Goal: Information Seeking & Learning: Learn about a topic

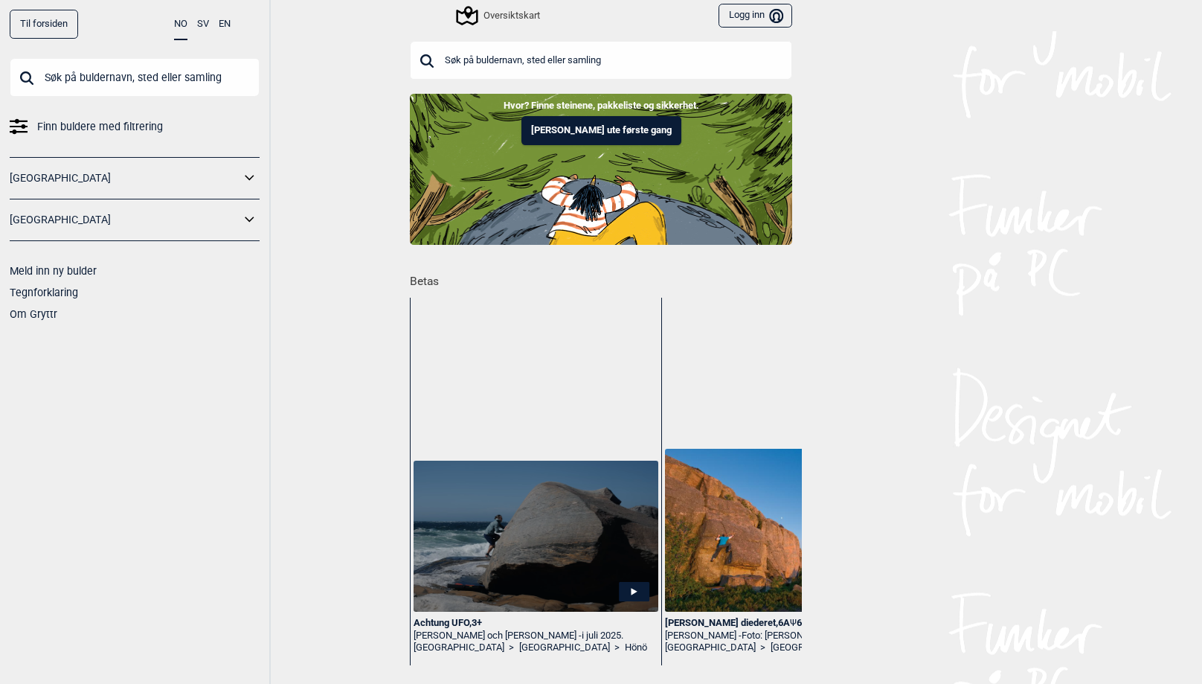
click at [245, 222] on icon at bounding box center [249, 220] width 19 height 22
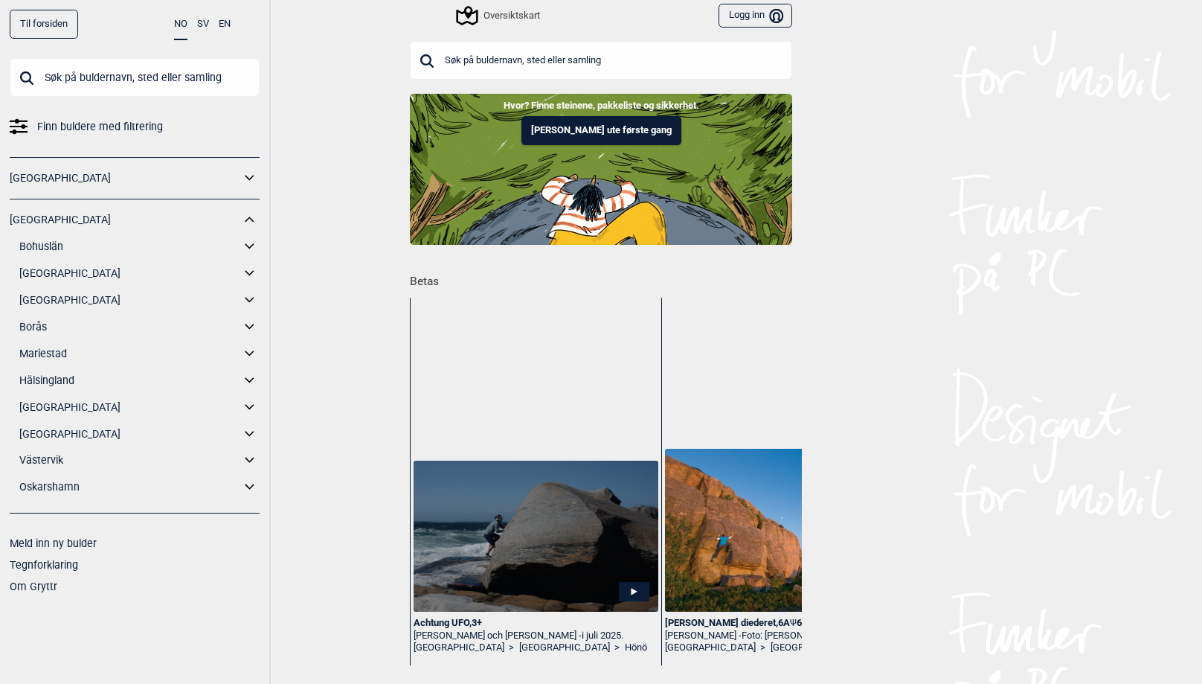
click at [249, 407] on icon at bounding box center [249, 408] width 19 height 22
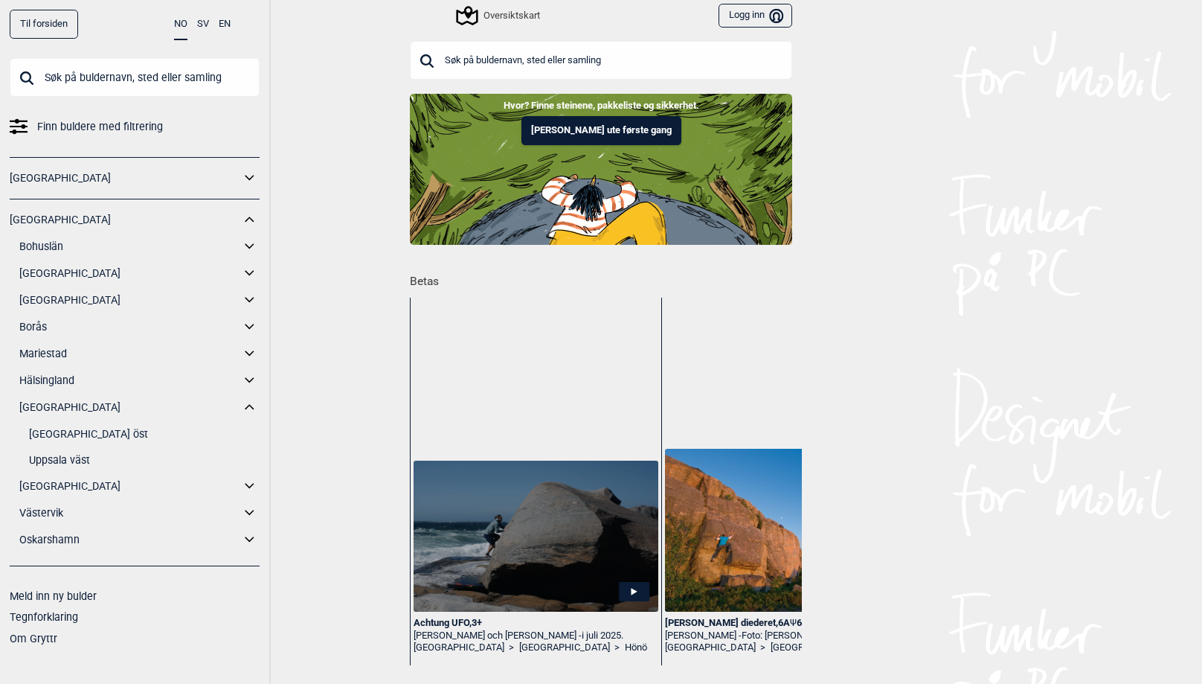
click at [49, 408] on link "[GEOGRAPHIC_DATA]" at bounding box center [129, 408] width 221 height 22
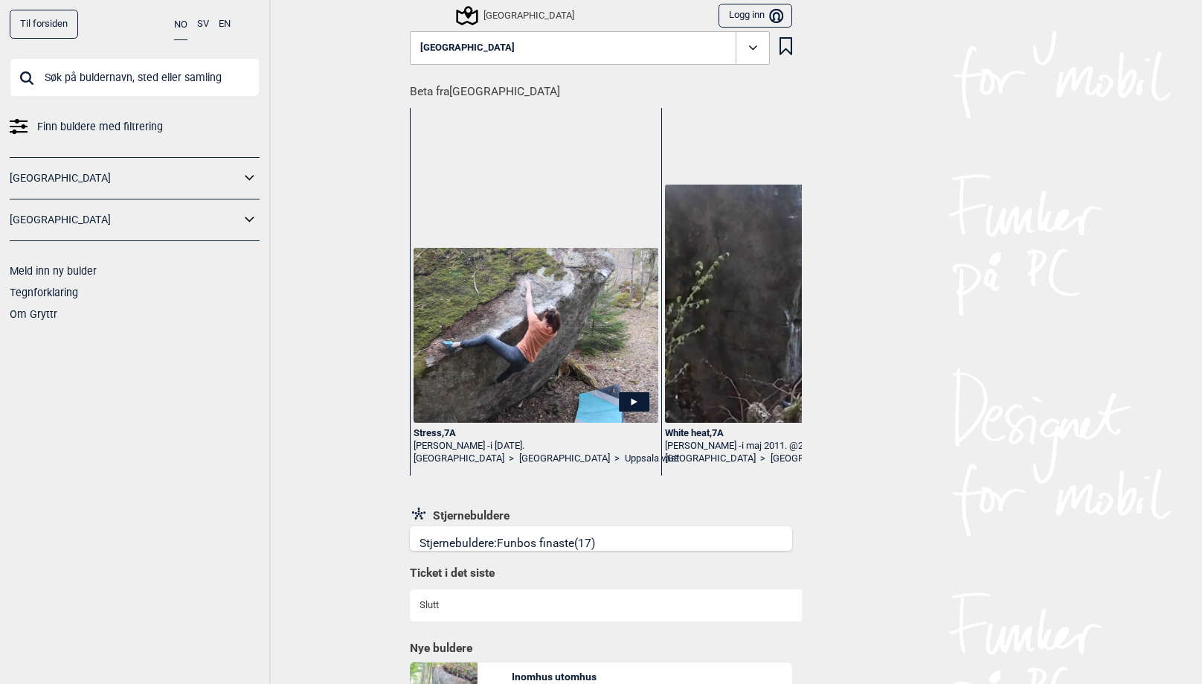
click at [752, 47] on icon at bounding box center [753, 47] width 17 height 17
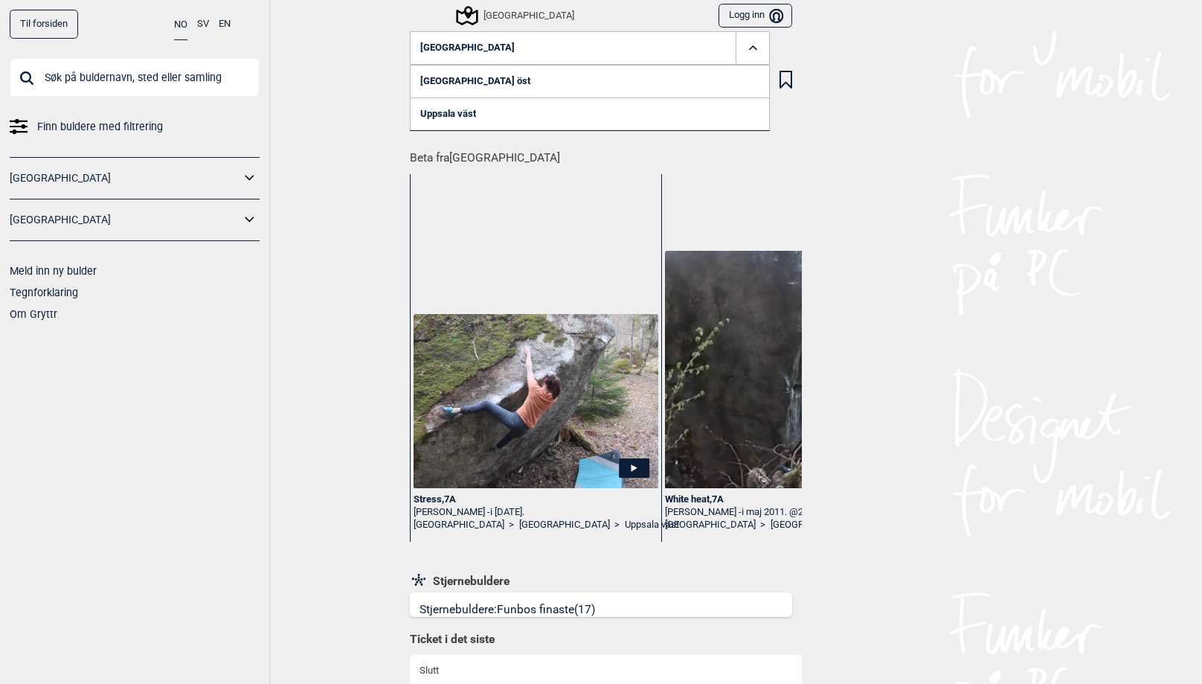
click at [661, 77] on link "[GEOGRAPHIC_DATA] öst" at bounding box center [590, 81] width 360 height 33
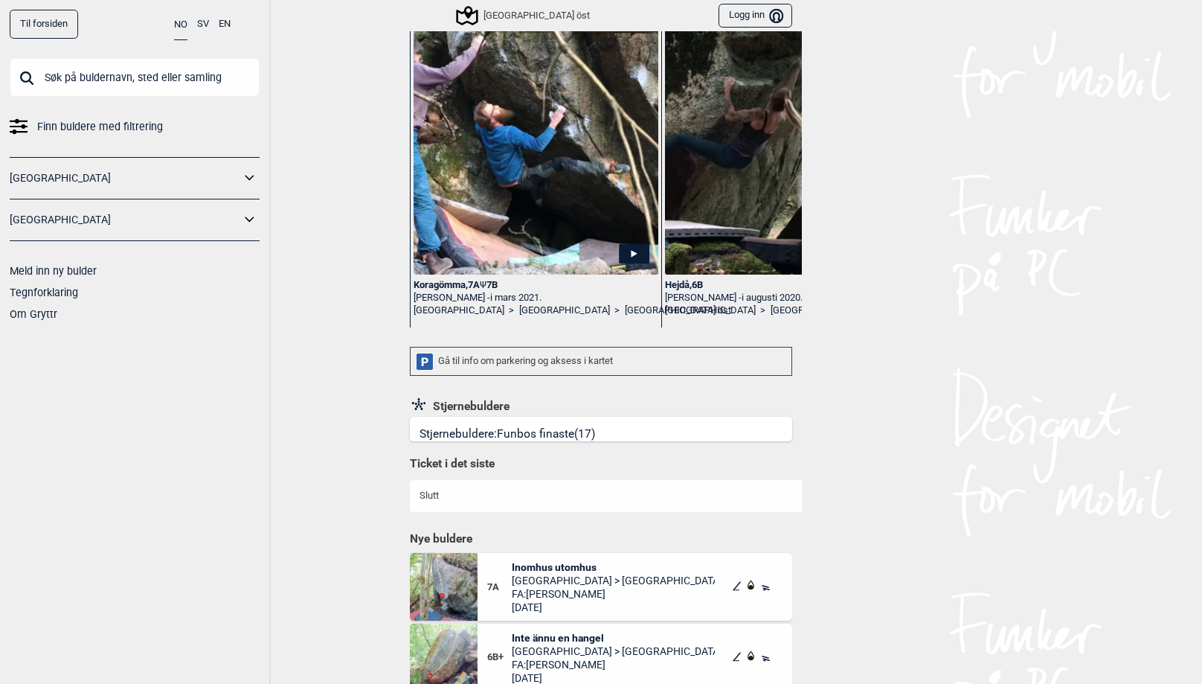
scroll to position [326, 0]
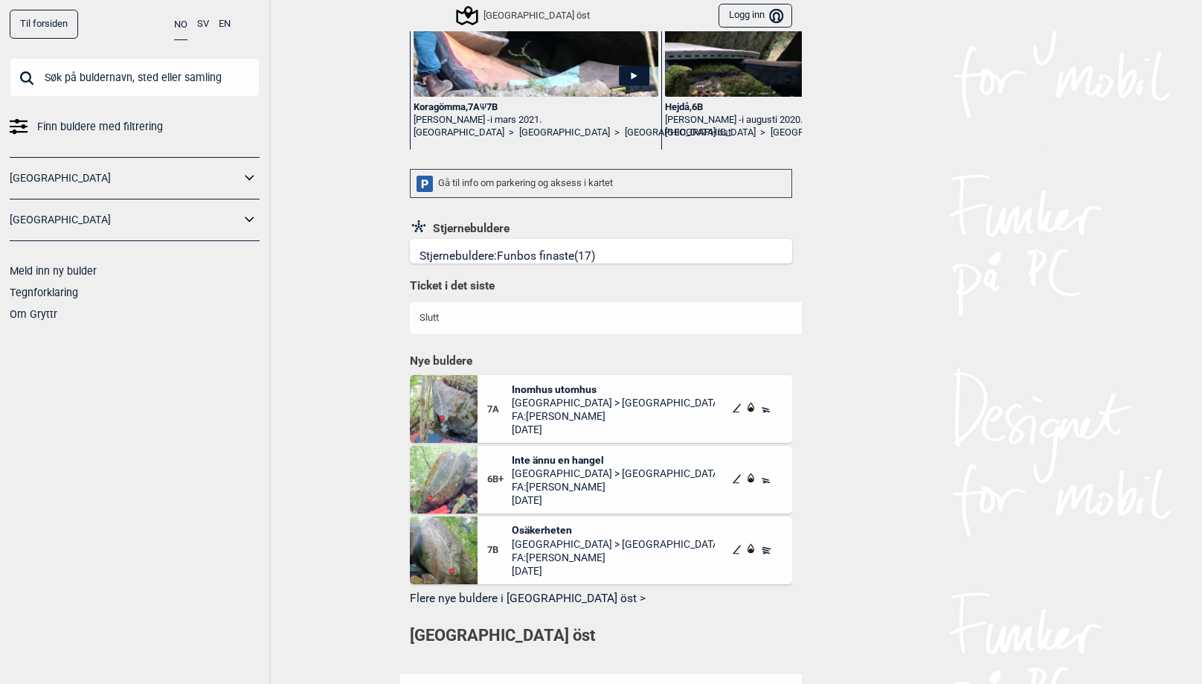
click at [645, 256] on link "Stjernebuldere: Funbos finaste (17)" at bounding box center [601, 251] width 382 height 25
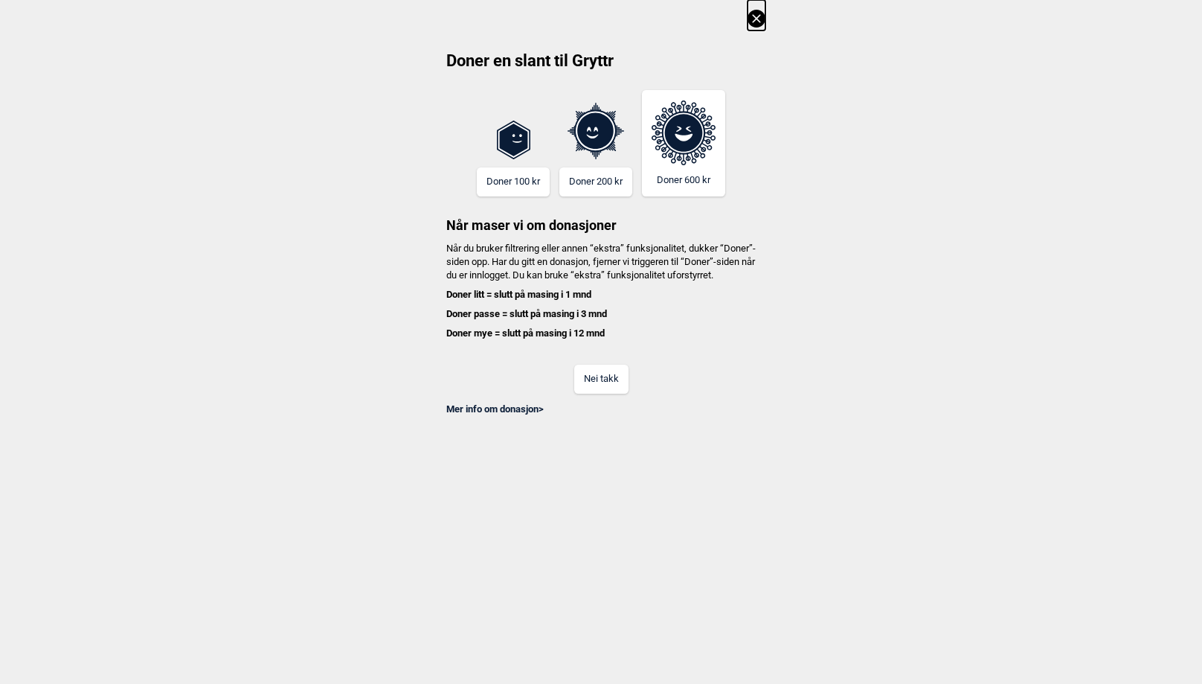
click at [606, 391] on button "Nei takk" at bounding box center [601, 379] width 54 height 29
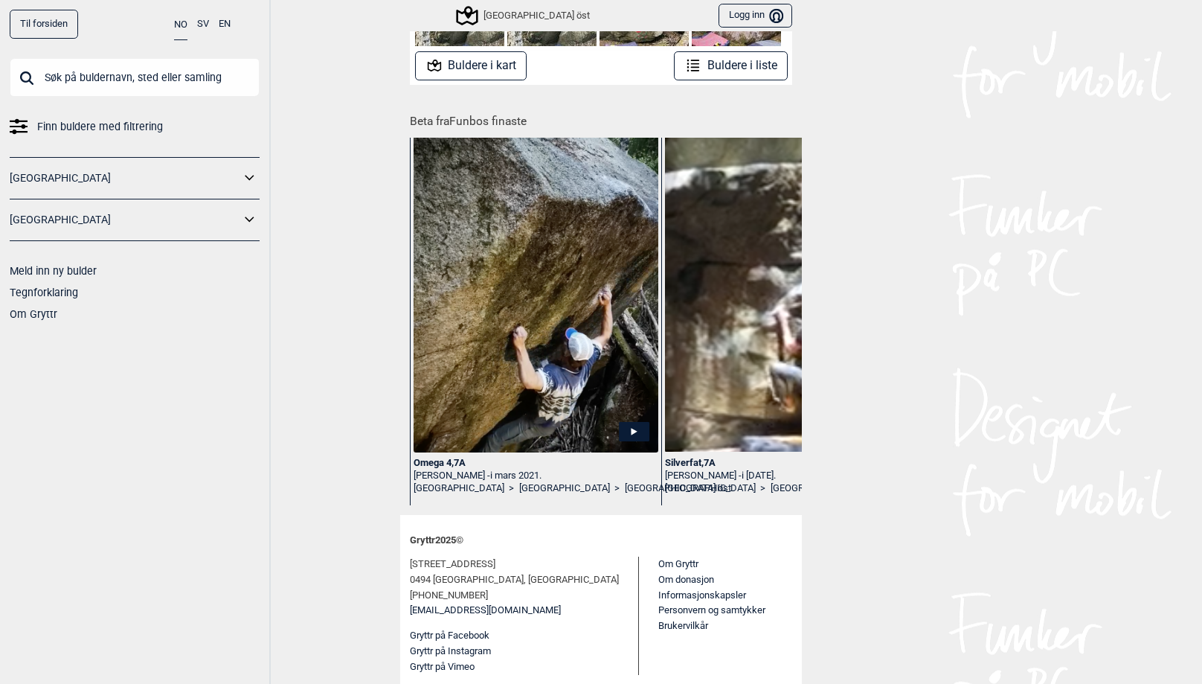
click at [734, 68] on button "Buldere i liste" at bounding box center [731, 65] width 114 height 29
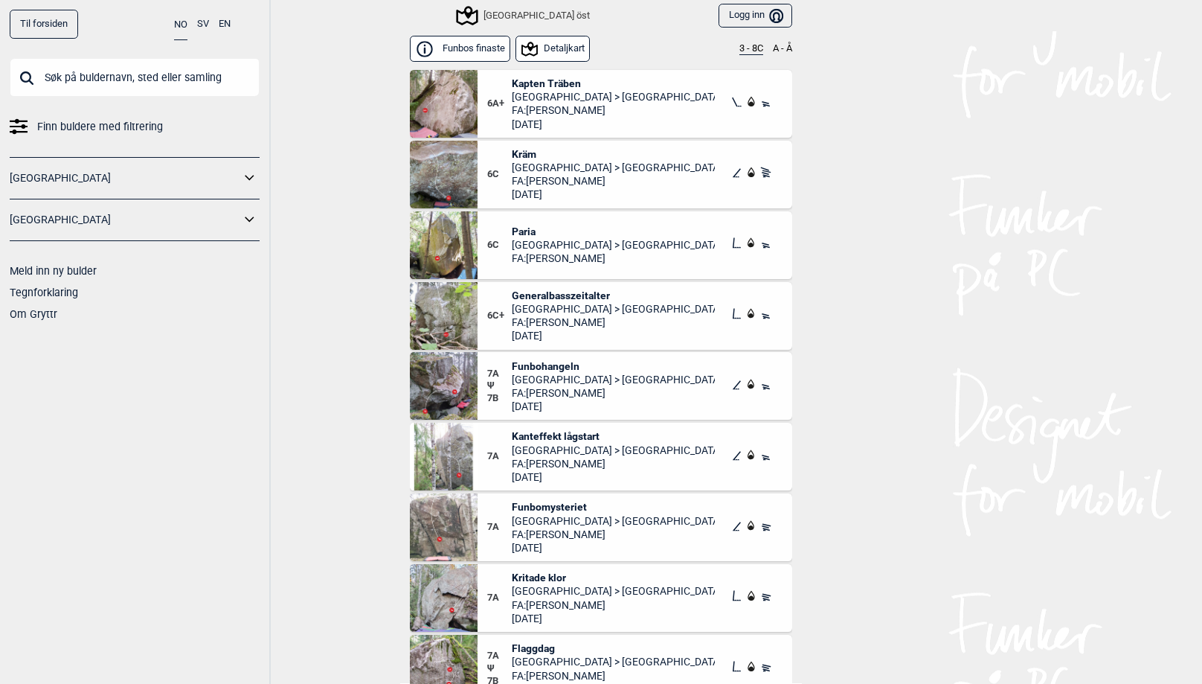
click at [515, 14] on div "[GEOGRAPHIC_DATA] öst" at bounding box center [524, 16] width 132 height 18
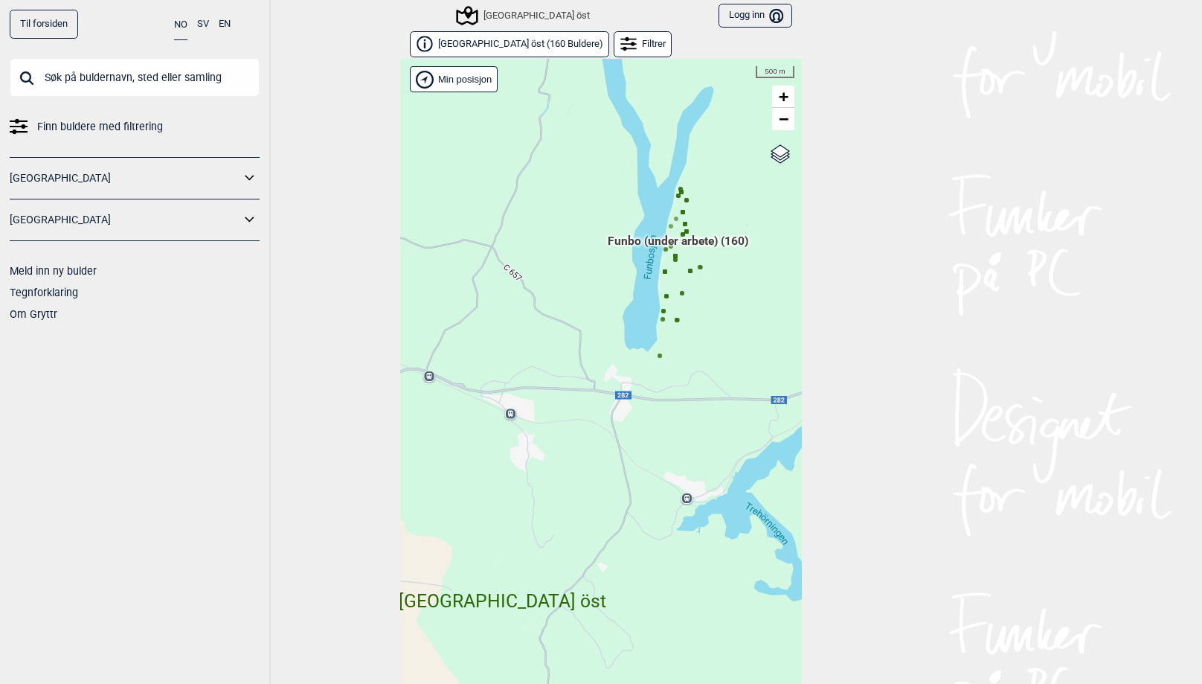
click at [641, 241] on div "Hallingdal Gol Ål Stange Kolomoen [GEOGRAPHIC_DATA] [GEOGRAPHIC_DATA][PERSON_NA…" at bounding box center [601, 383] width 402 height 648
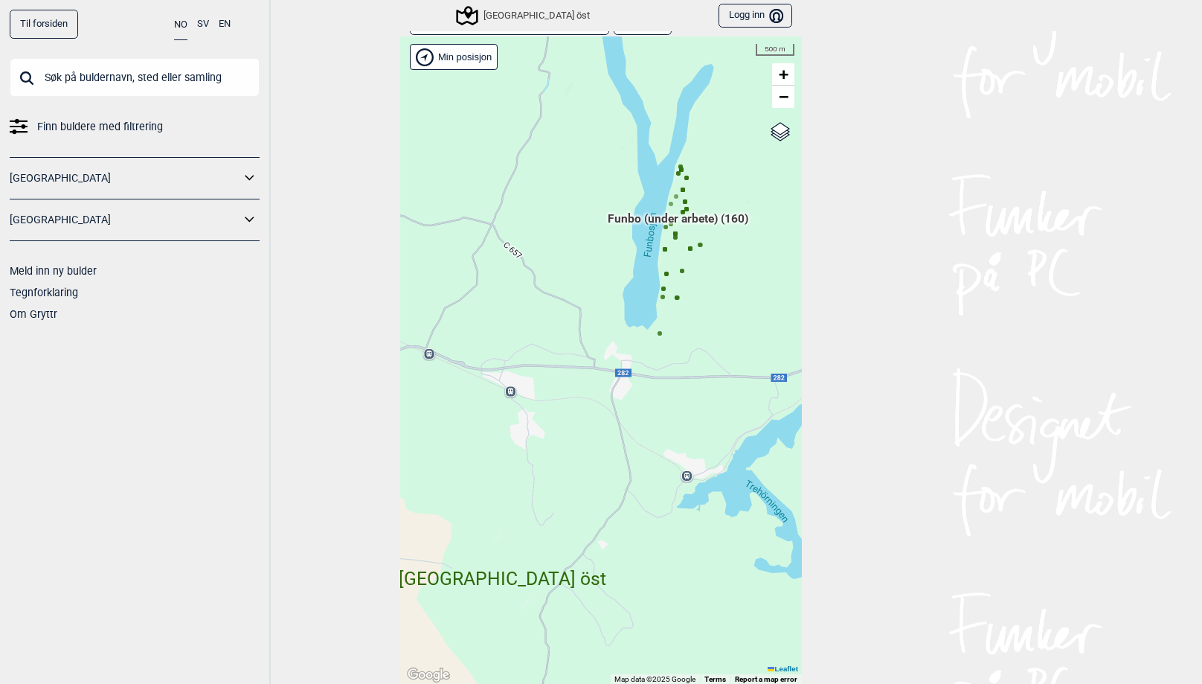
click at [733, 214] on span "Funbo (under arbete) (160)" at bounding box center [678, 225] width 141 height 28
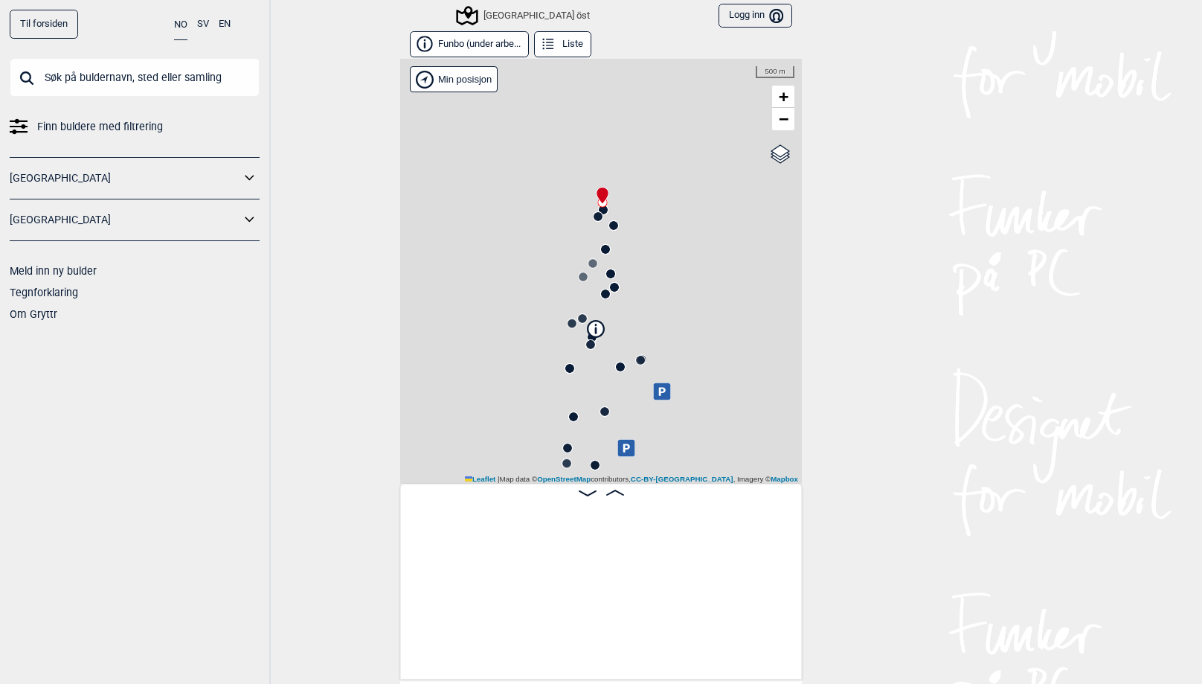
scroll to position [0, 117]
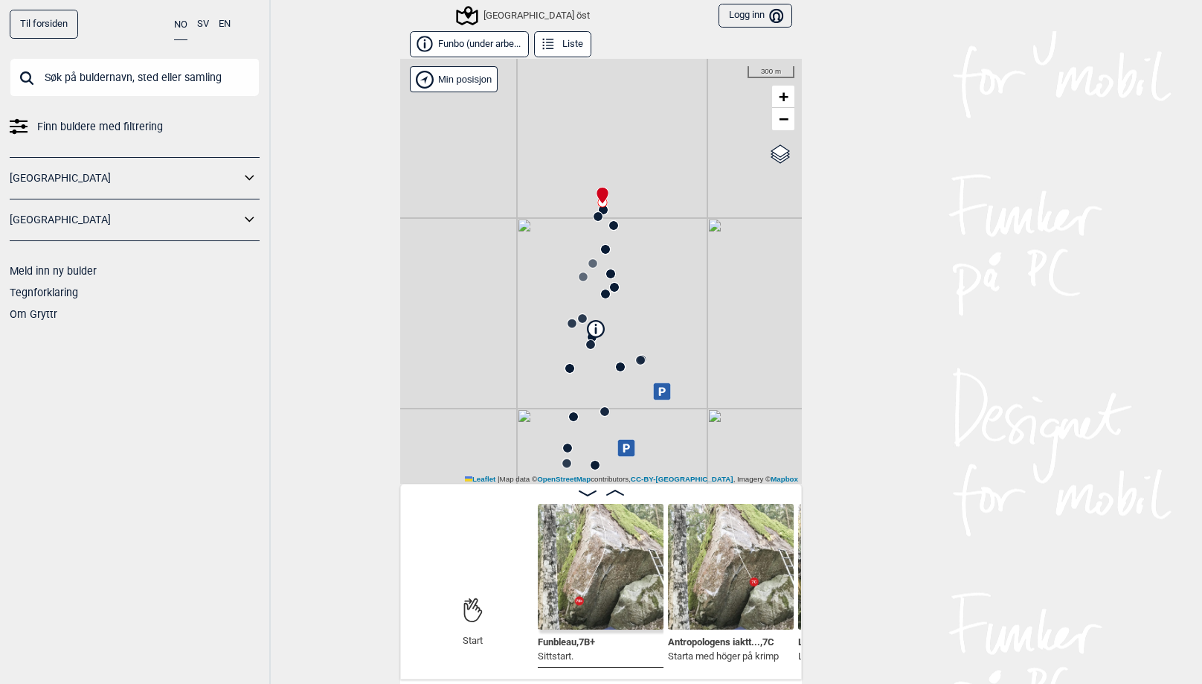
click at [505, 16] on div "[GEOGRAPHIC_DATA] öst" at bounding box center [524, 16] width 132 height 18
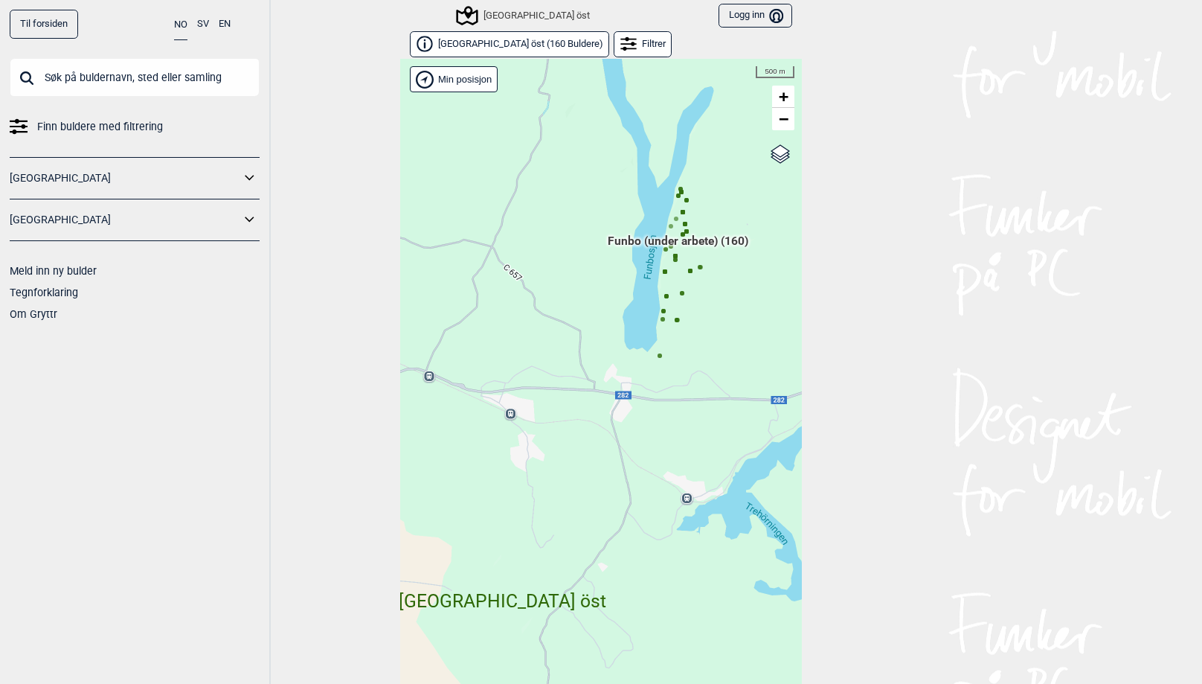
click at [492, 11] on div "[GEOGRAPHIC_DATA] öst" at bounding box center [524, 16] width 132 height 18
click at [503, 45] on span "[GEOGRAPHIC_DATA] öst ( 160 Buldere )" at bounding box center [520, 44] width 165 height 13
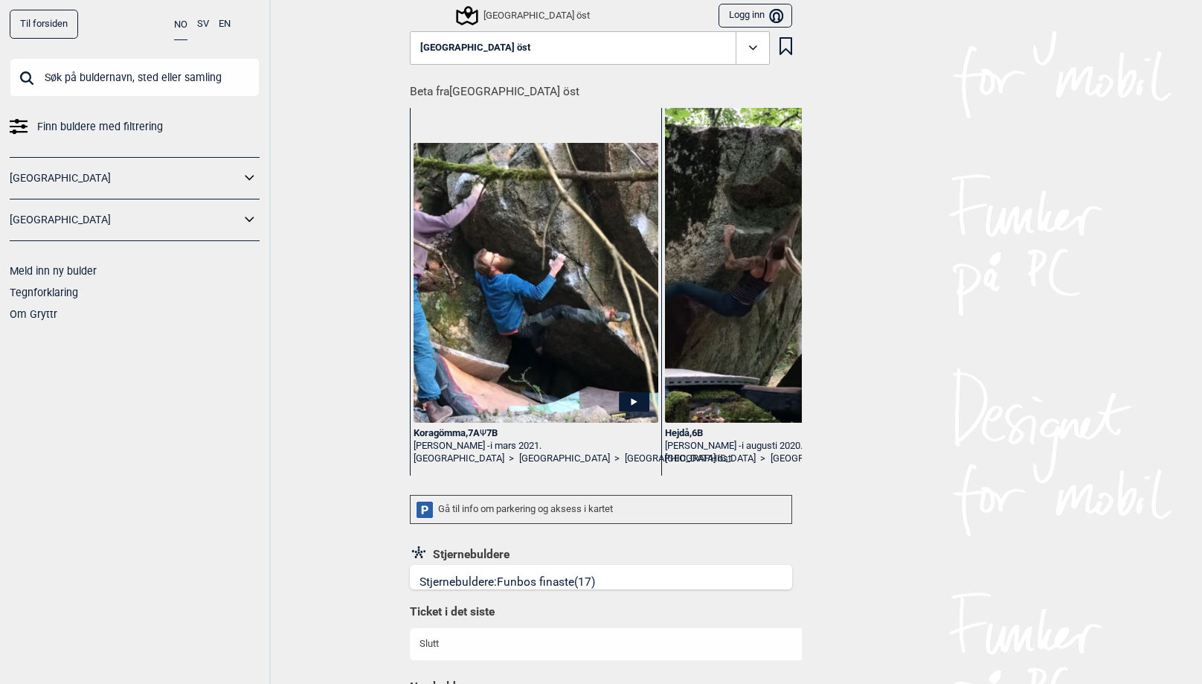
click at [754, 51] on icon at bounding box center [753, 47] width 17 height 17
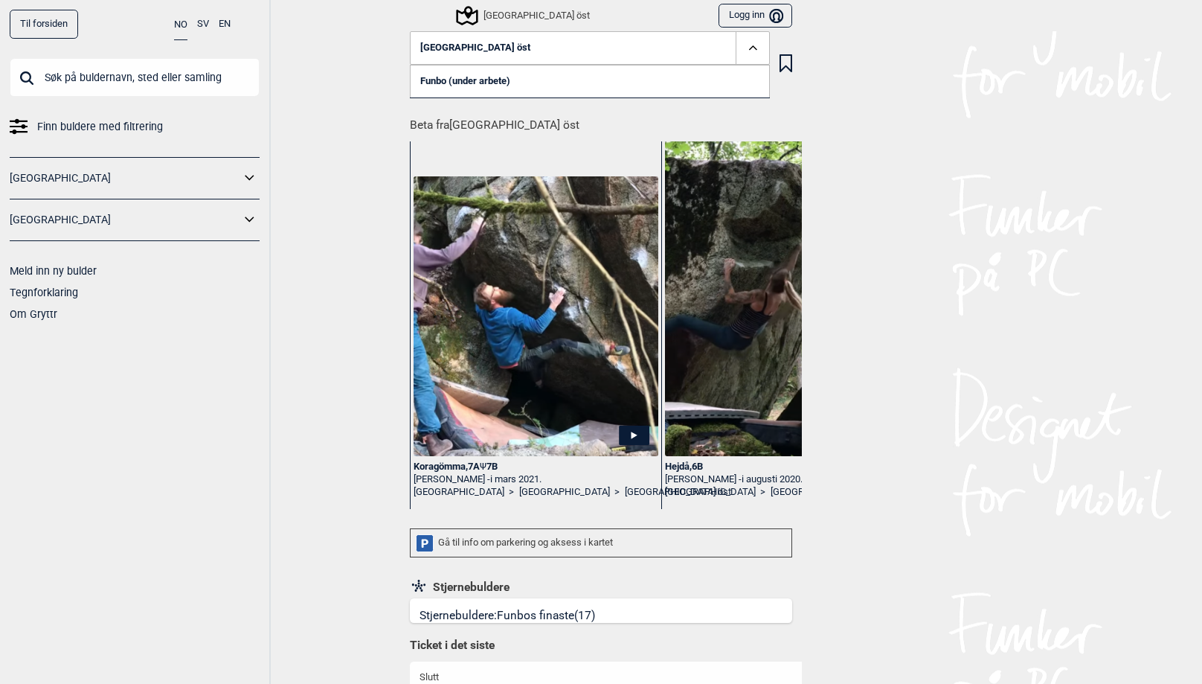
click at [511, 18] on div "[GEOGRAPHIC_DATA] öst" at bounding box center [524, 16] width 132 height 18
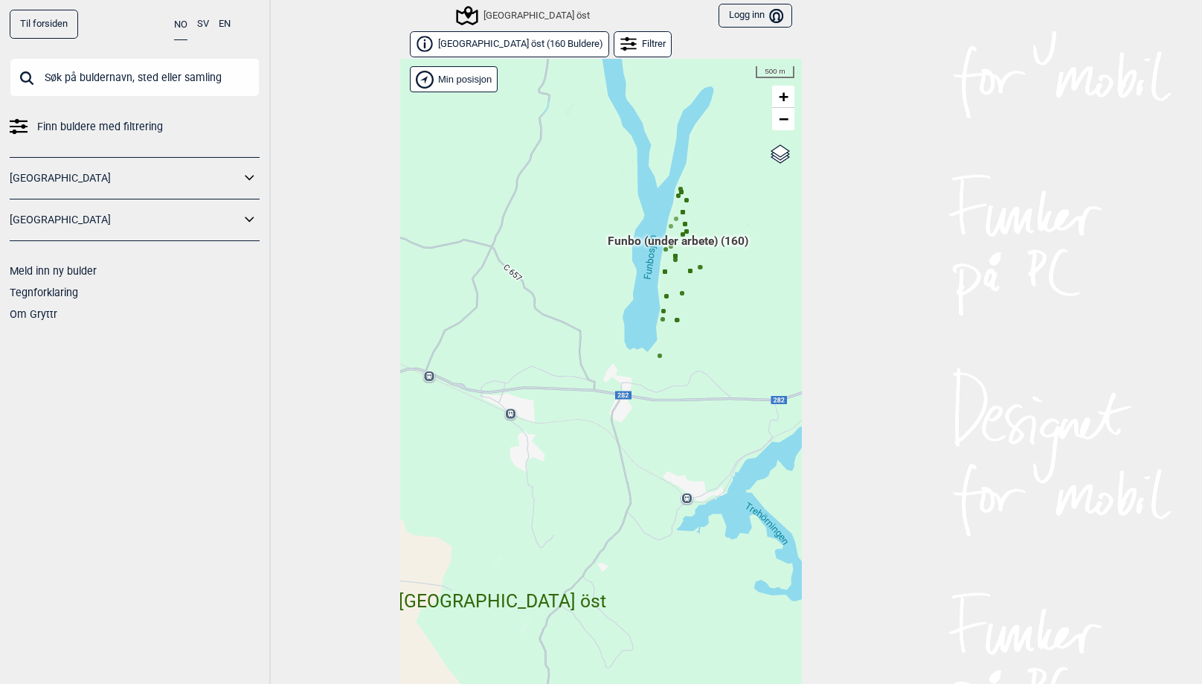
click at [504, 49] on span "[GEOGRAPHIC_DATA] öst ( 160 Buldere )" at bounding box center [520, 44] width 165 height 13
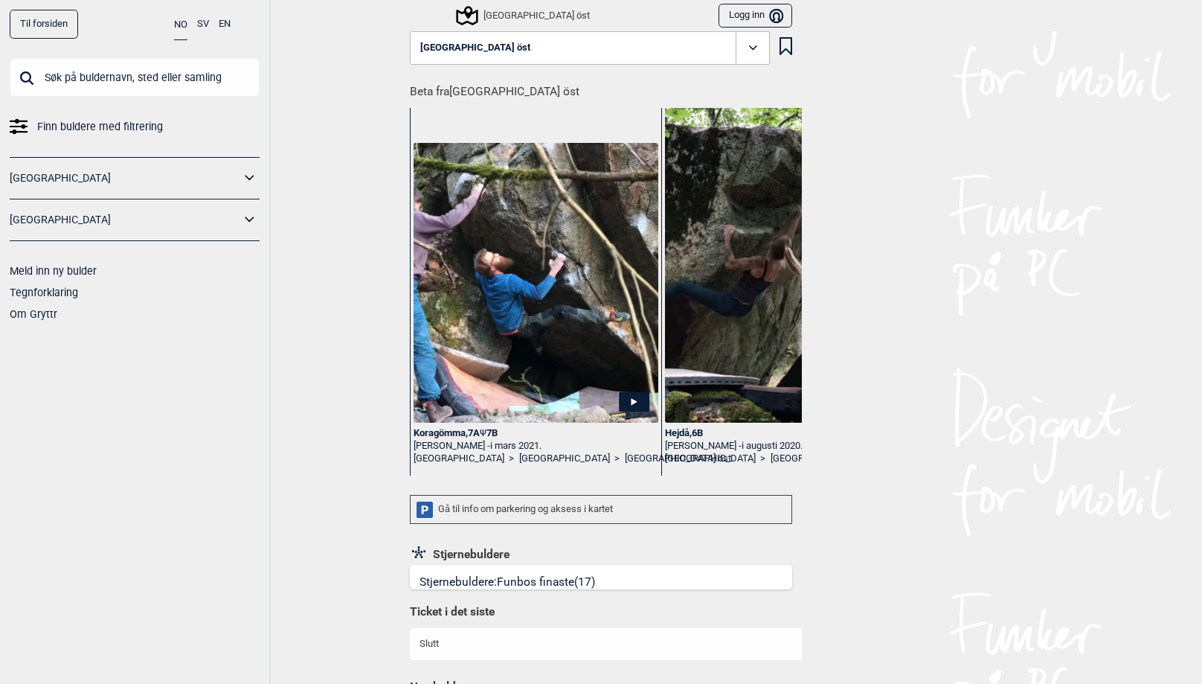
click at [504, 49] on button "[GEOGRAPHIC_DATA] öst" at bounding box center [590, 48] width 360 height 34
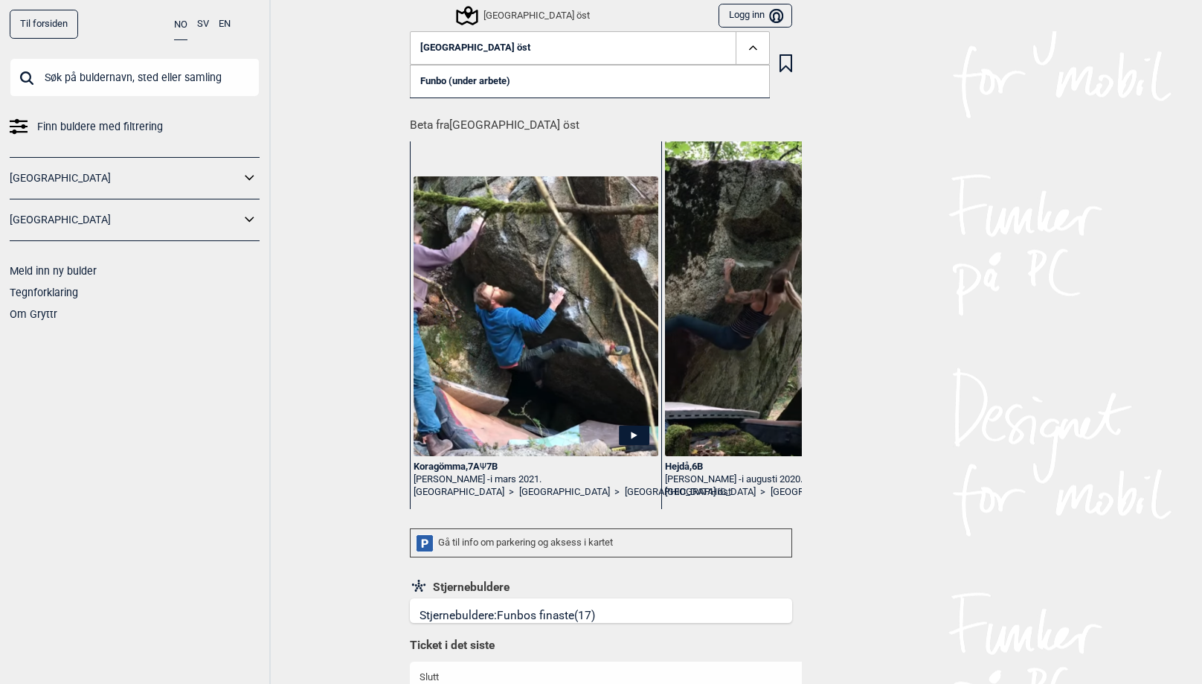
click at [493, 10] on div "[GEOGRAPHIC_DATA] öst" at bounding box center [524, 16] width 132 height 18
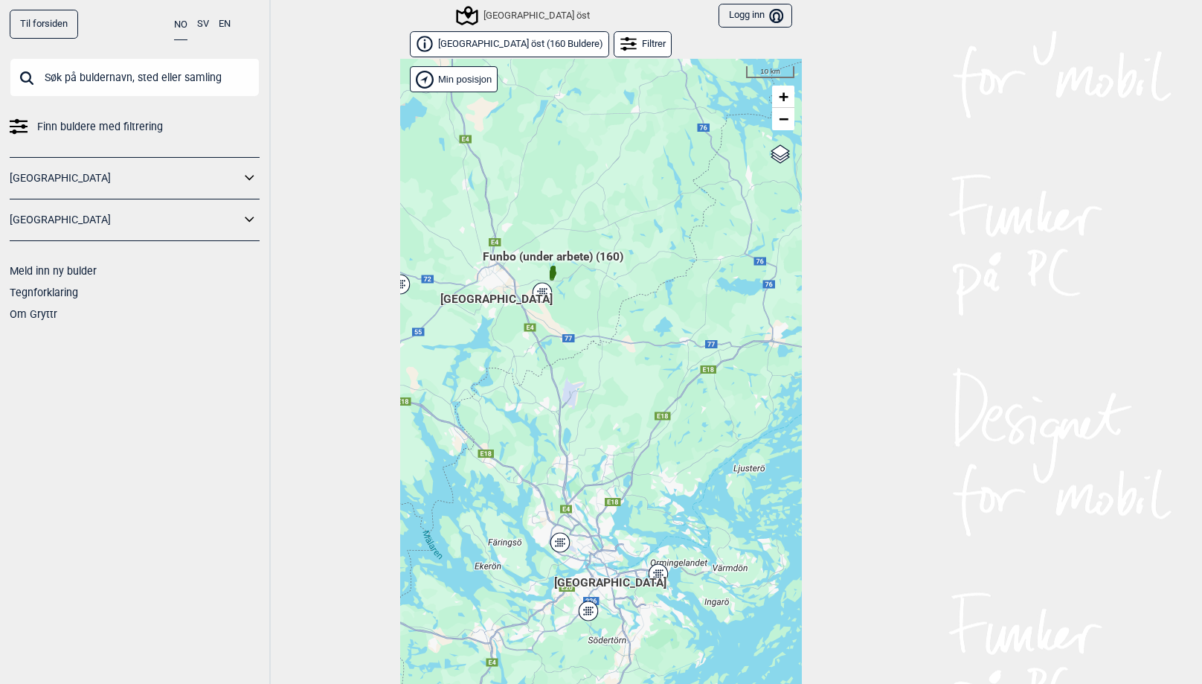
scroll to position [22, 0]
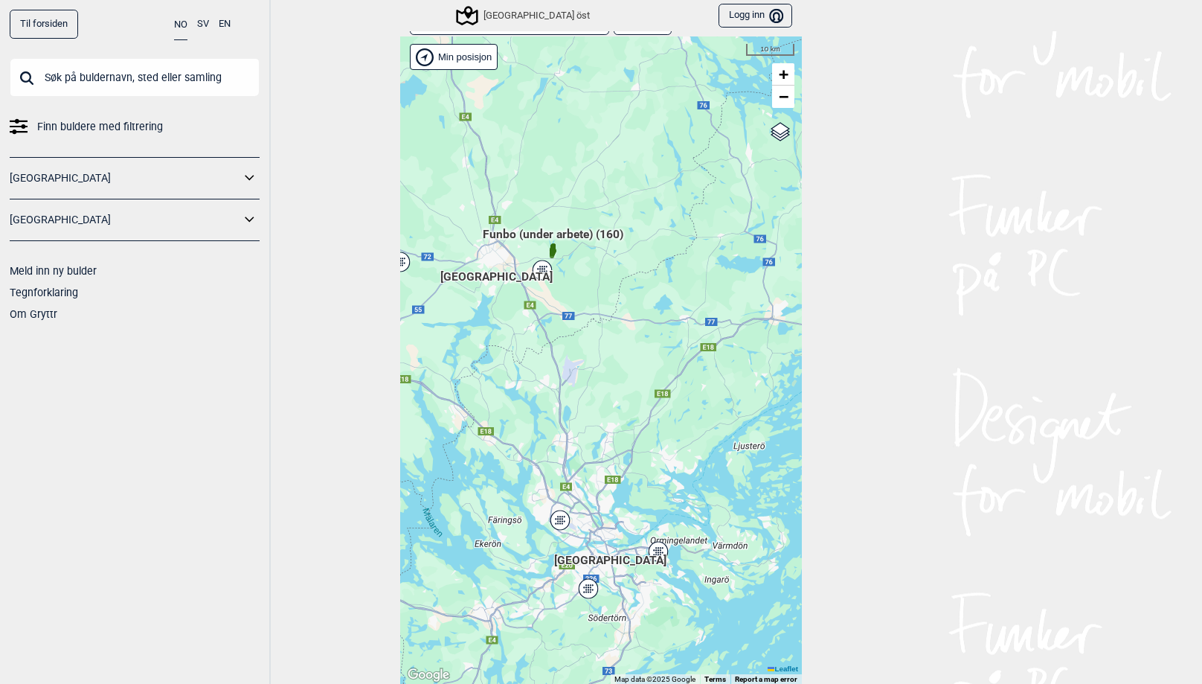
click at [503, 307] on div "Hallingdal Stange [GEOGRAPHIC_DATA] syd [GEOGRAPHIC_DATA] og omegn [GEOGRAPHIC_…" at bounding box center [601, 360] width 402 height 648
click at [498, 285] on div "Hallingdal Stange [GEOGRAPHIC_DATA] syd [GEOGRAPHIC_DATA] og omegn [GEOGRAPHIC_…" at bounding box center [601, 360] width 402 height 648
click at [493, 269] on span "[GEOGRAPHIC_DATA]" at bounding box center [496, 269] width 112 height 0
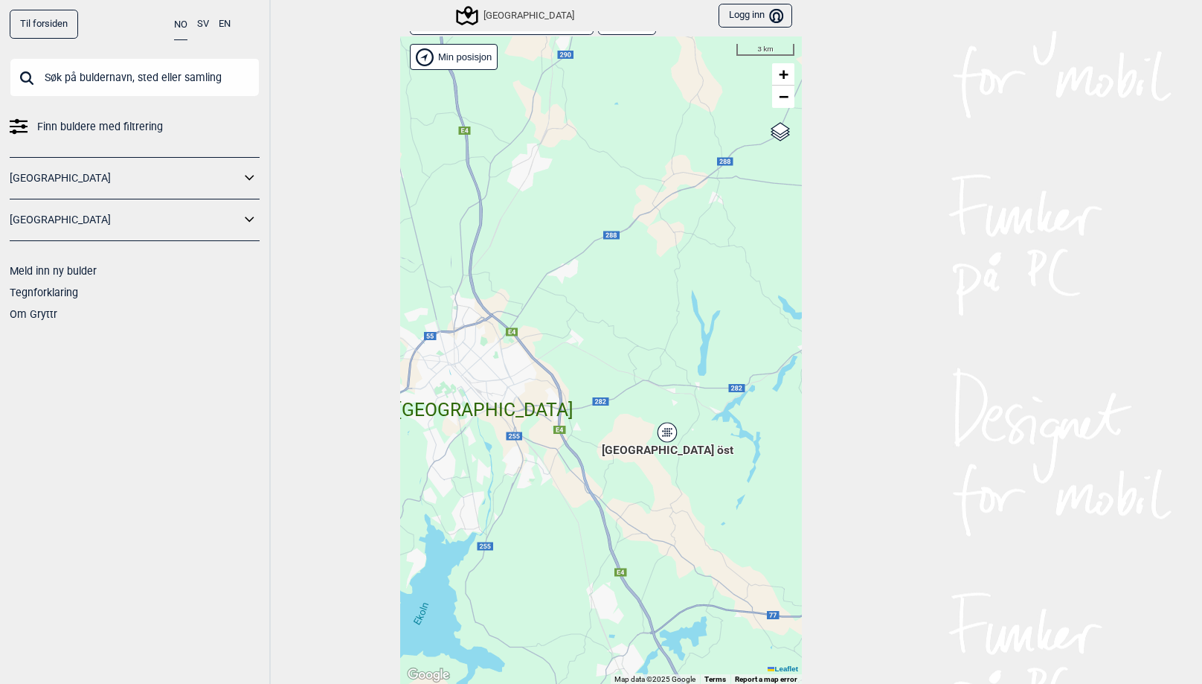
click at [512, 16] on div "[GEOGRAPHIC_DATA]" at bounding box center [516, 16] width 116 height 18
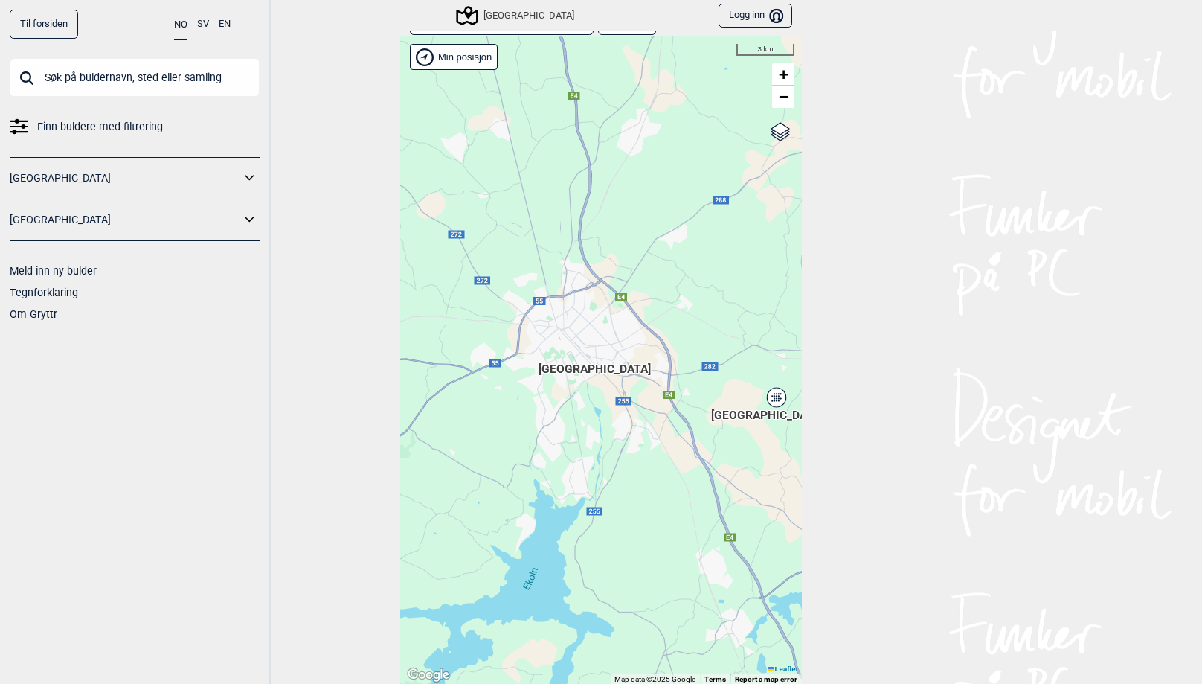
drag, startPoint x: 503, startPoint y: 261, endPoint x: 612, endPoint y: 227, distance: 113.9
click at [612, 227] on div "Hallingdal Stange [GEOGRAPHIC_DATA] syd [GEOGRAPHIC_DATA] og omegn [GEOGRAPHIC_…" at bounding box center [601, 360] width 402 height 648
click at [784, 99] on span "−" at bounding box center [784, 96] width 10 height 19
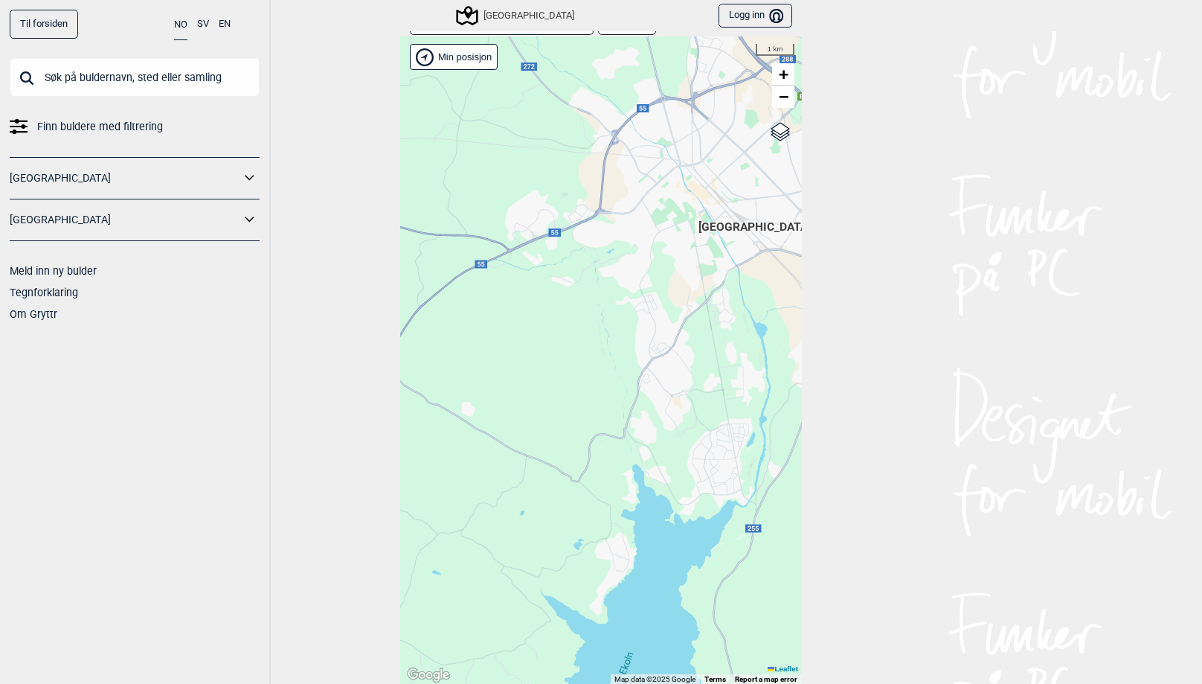
drag, startPoint x: 611, startPoint y: 413, endPoint x: 636, endPoint y: 414, distance: 25.3
click at [617, 413] on div "Hallingdal Stange [GEOGRAPHIC_DATA] syd [GEOGRAPHIC_DATA] og omegn [GEOGRAPHIC_…" at bounding box center [601, 360] width 402 height 648
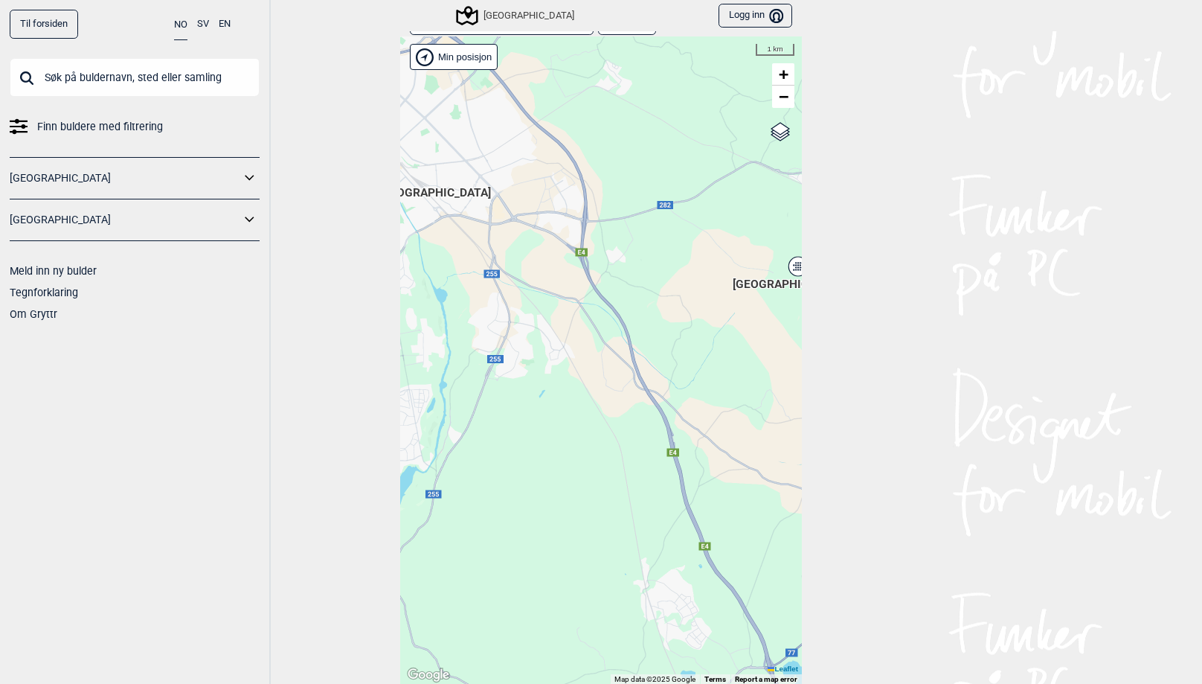
drag, startPoint x: 670, startPoint y: 405, endPoint x: 342, endPoint y: 370, distance: 329.9
click at [342, 370] on div "Til forsiden NO SV EN Finn buldere med filtrering [GEOGRAPHIC_DATA] [GEOGRAPHIC…" at bounding box center [601, 342] width 1202 height 684
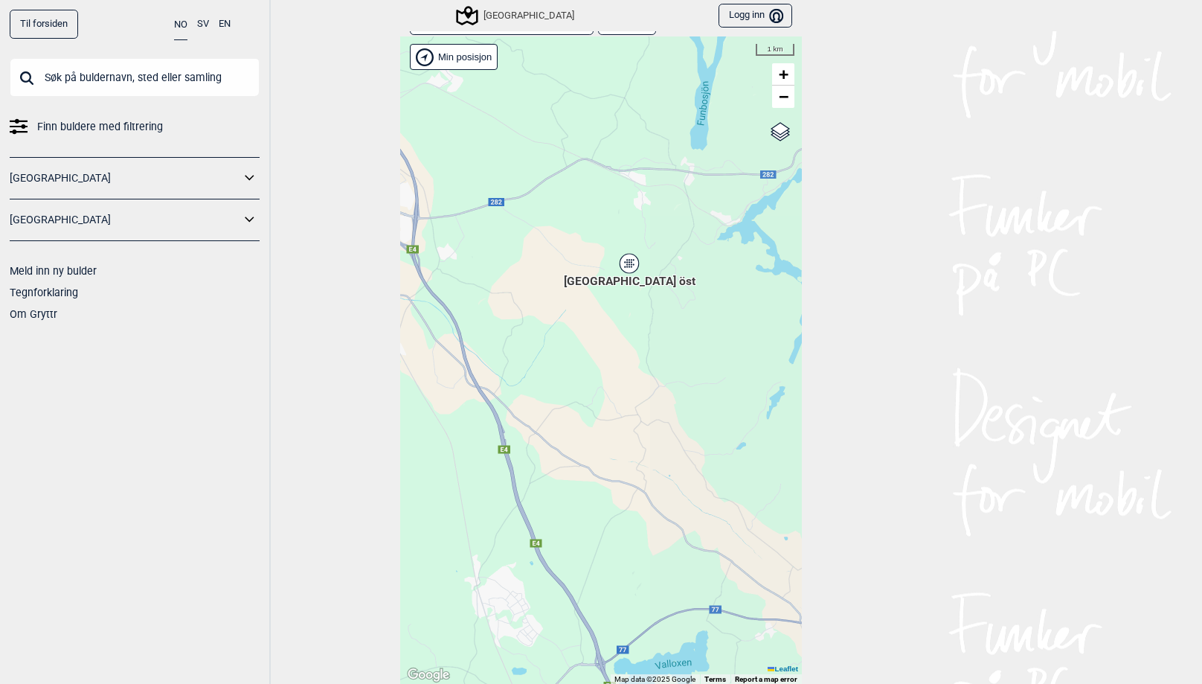
drag, startPoint x: 468, startPoint y: 400, endPoint x: 299, endPoint y: 397, distance: 168.9
click at [299, 397] on div "Til forsiden NO SV EN Finn buldere med filtrering [GEOGRAPHIC_DATA] [GEOGRAPHIC…" at bounding box center [601, 342] width 1202 height 684
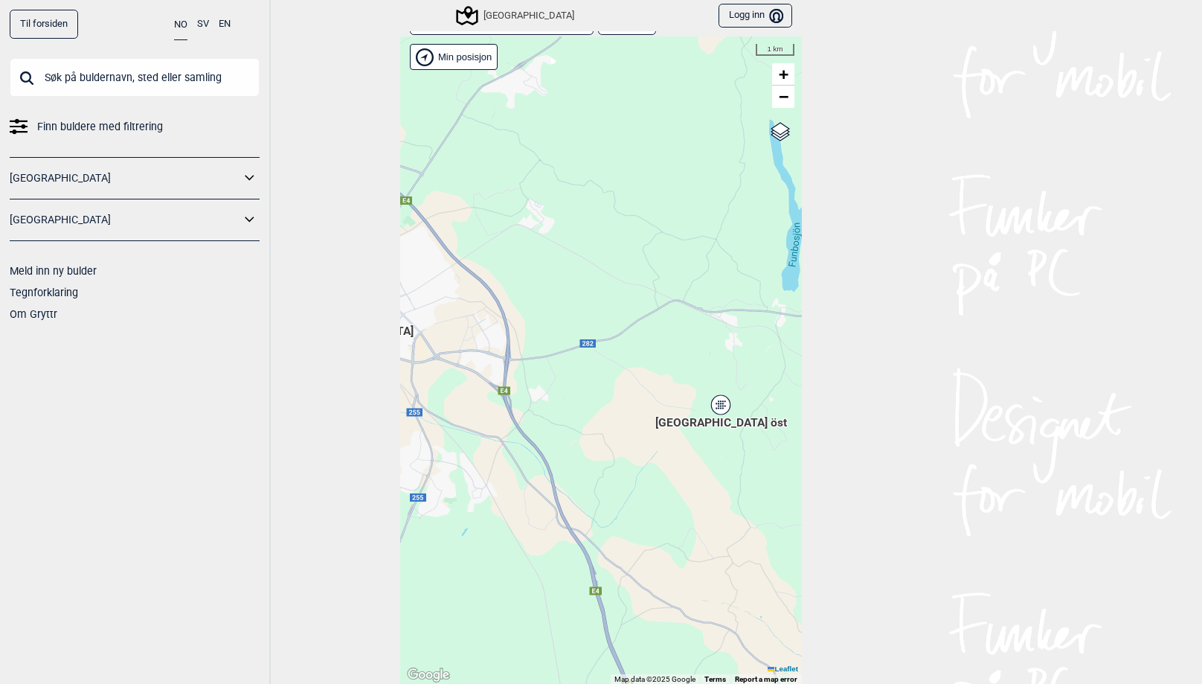
drag, startPoint x: 530, startPoint y: 385, endPoint x: 621, endPoint y: 527, distance: 169.0
click at [621, 527] on div "Hallingdal Stange [GEOGRAPHIC_DATA] syd [GEOGRAPHIC_DATA] og omegn [GEOGRAPHIC_…" at bounding box center [601, 360] width 402 height 648
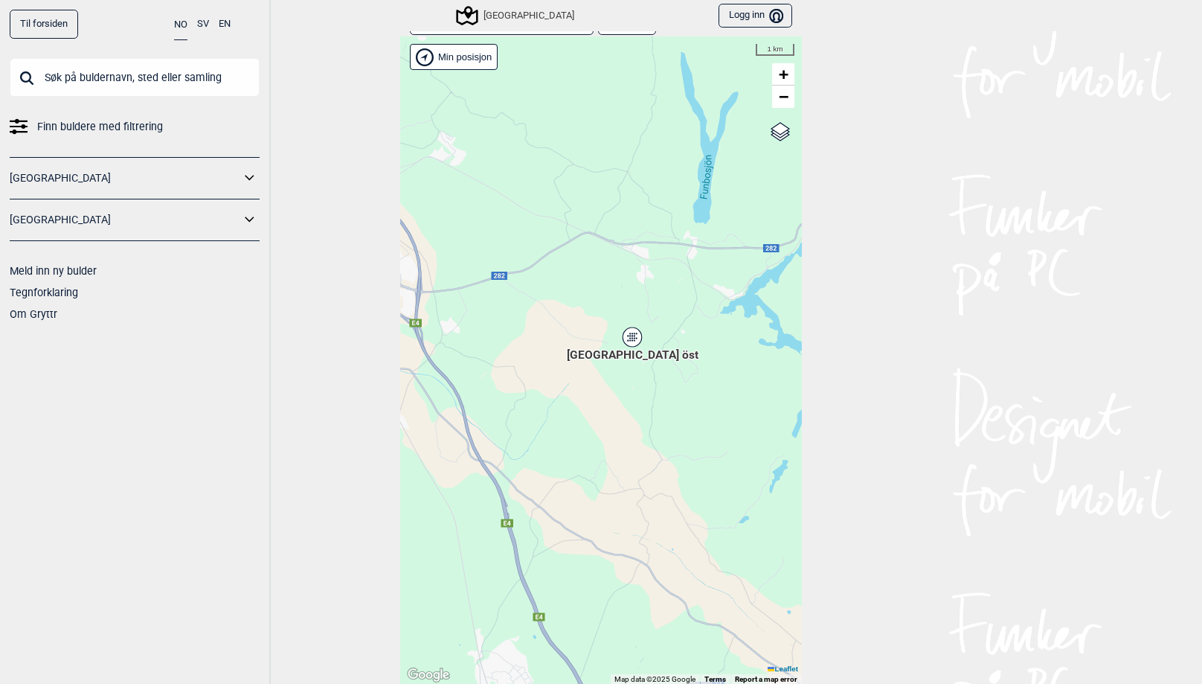
drag, startPoint x: 465, startPoint y: 468, endPoint x: 376, endPoint y: 400, distance: 111.5
click at [376, 400] on div "Til forsiden NO SV EN Finn buldere med filtrering [GEOGRAPHIC_DATA] [GEOGRAPHIC…" at bounding box center [601, 342] width 1202 height 684
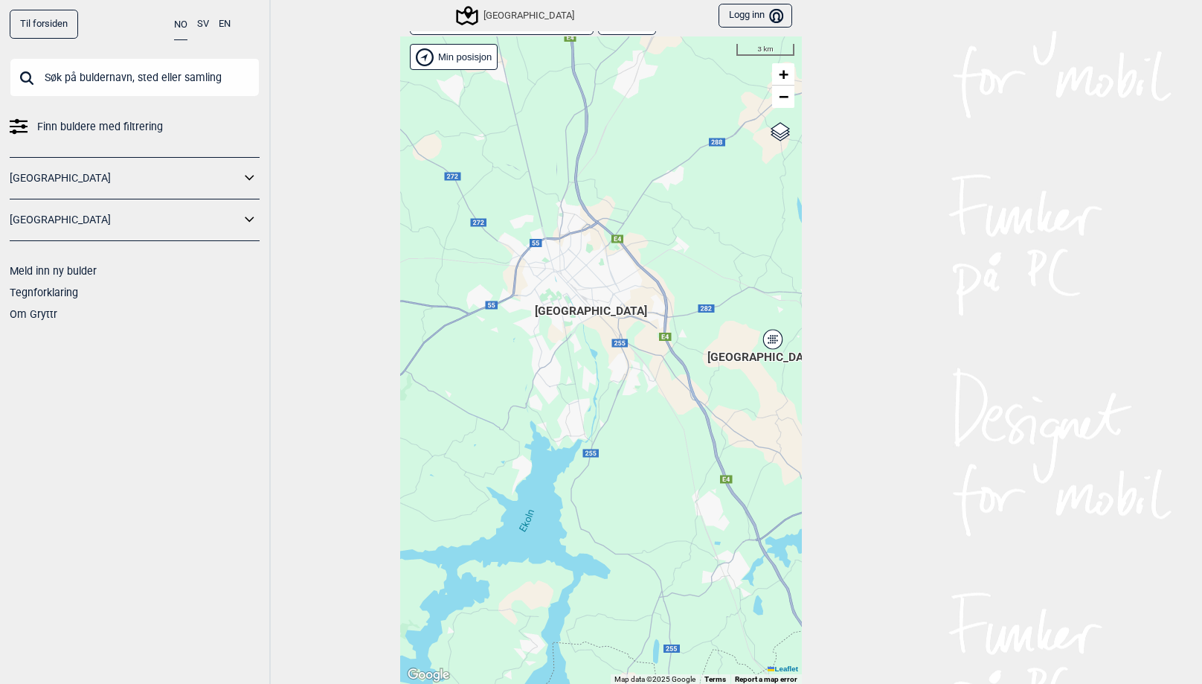
drag, startPoint x: 460, startPoint y: 318, endPoint x: 654, endPoint y: 336, distance: 194.9
click at [654, 336] on div "Hallingdal Stange [GEOGRAPHIC_DATA] syd [GEOGRAPHIC_DATA] og omegn [GEOGRAPHIC_…" at bounding box center [601, 360] width 402 height 648
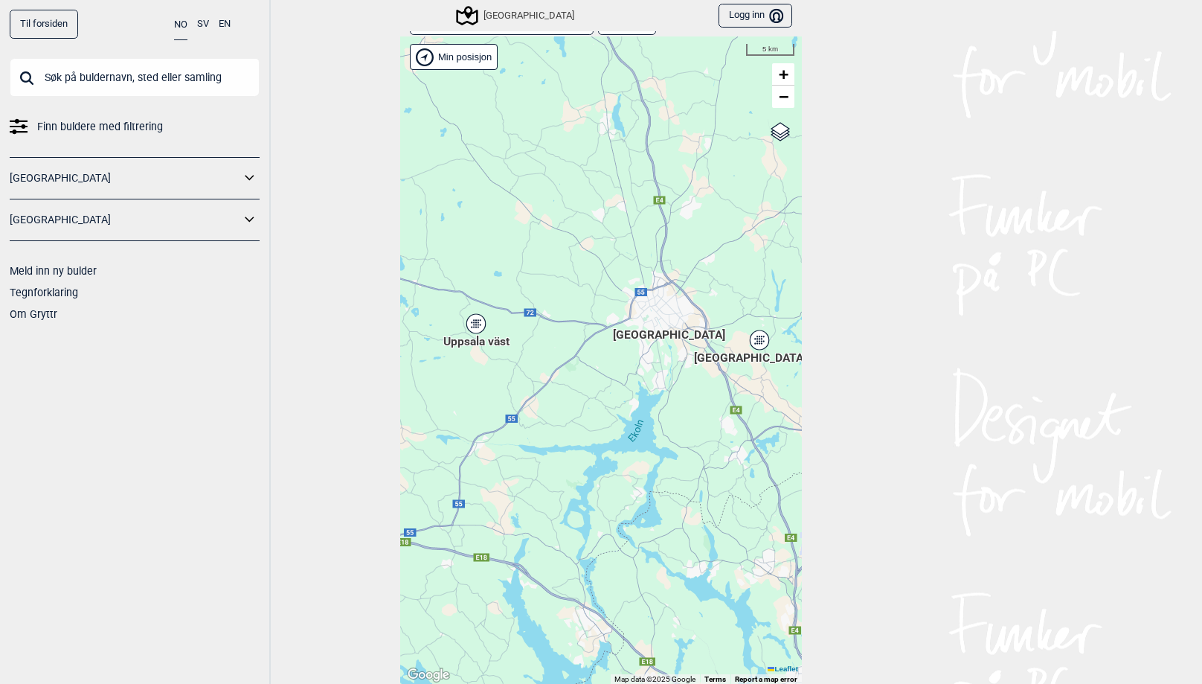
drag, startPoint x: 544, startPoint y: 205, endPoint x: 632, endPoint y: 253, distance: 100.2
click at [632, 253] on div "Hallingdal Stange [GEOGRAPHIC_DATA] syd [GEOGRAPHIC_DATA] og omegn [GEOGRAPHIC_…" at bounding box center [601, 360] width 402 height 648
click at [477, 324] on div "Uppsala väst" at bounding box center [476, 323] width 9 height 9
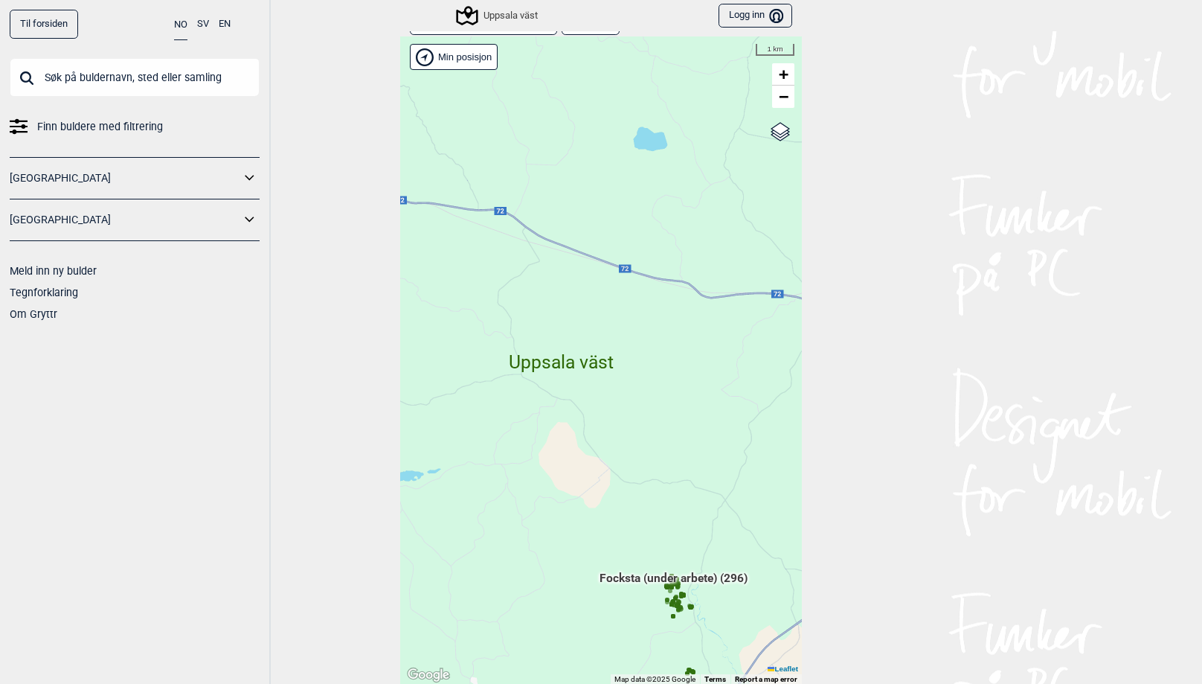
drag, startPoint x: 446, startPoint y: 191, endPoint x: 475, endPoint y: 344, distance: 155.3
click at [475, 344] on div "Hallingdal Stange [GEOGRAPHIC_DATA] syd [GEOGRAPHIC_DATA] og omegn [GEOGRAPHIC_…" at bounding box center [601, 360] width 402 height 648
click at [526, 32] on link "Uppsala väst ( 296 Buldere )" at bounding box center [483, 22] width 147 height 26
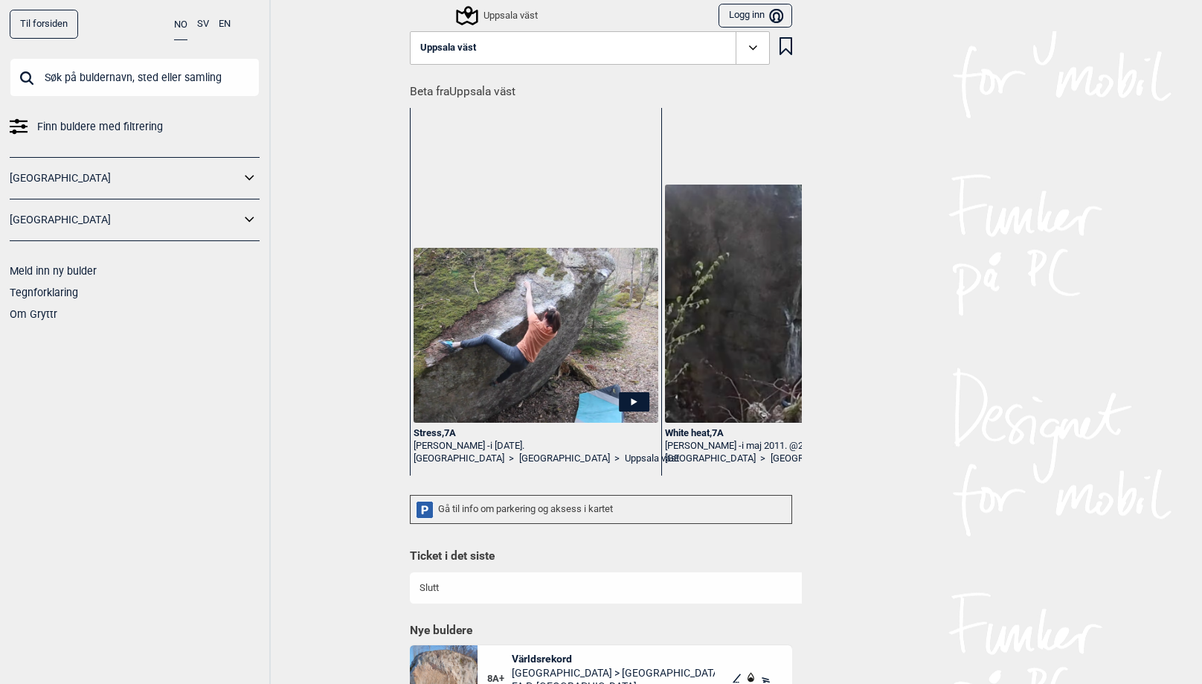
click at [746, 44] on icon at bounding box center [753, 47] width 17 height 17
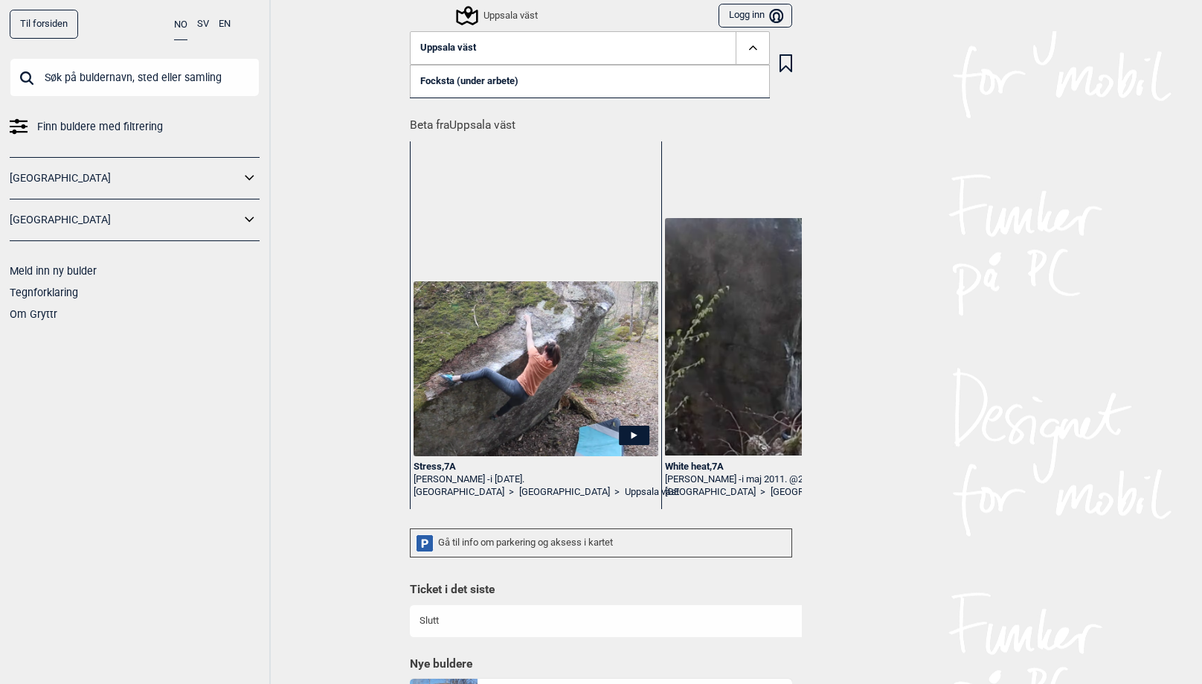
click at [746, 44] on icon at bounding box center [753, 47] width 17 height 17
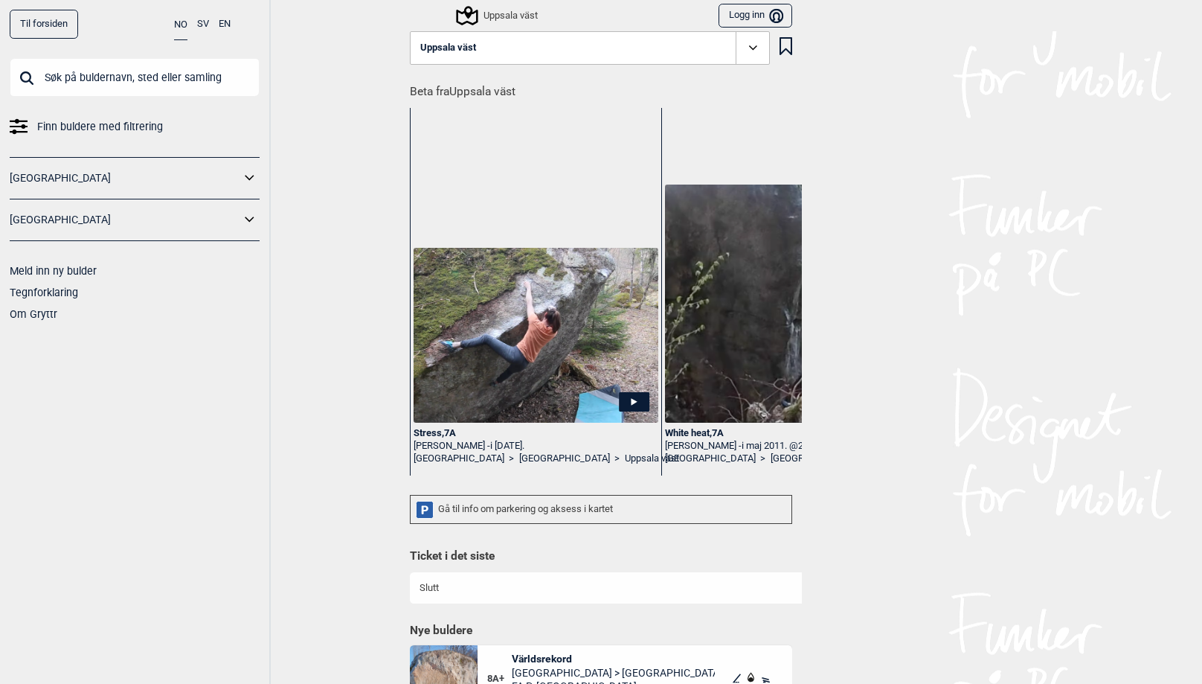
click at [497, 12] on div "Uppsala väst" at bounding box center [498, 16] width 80 height 18
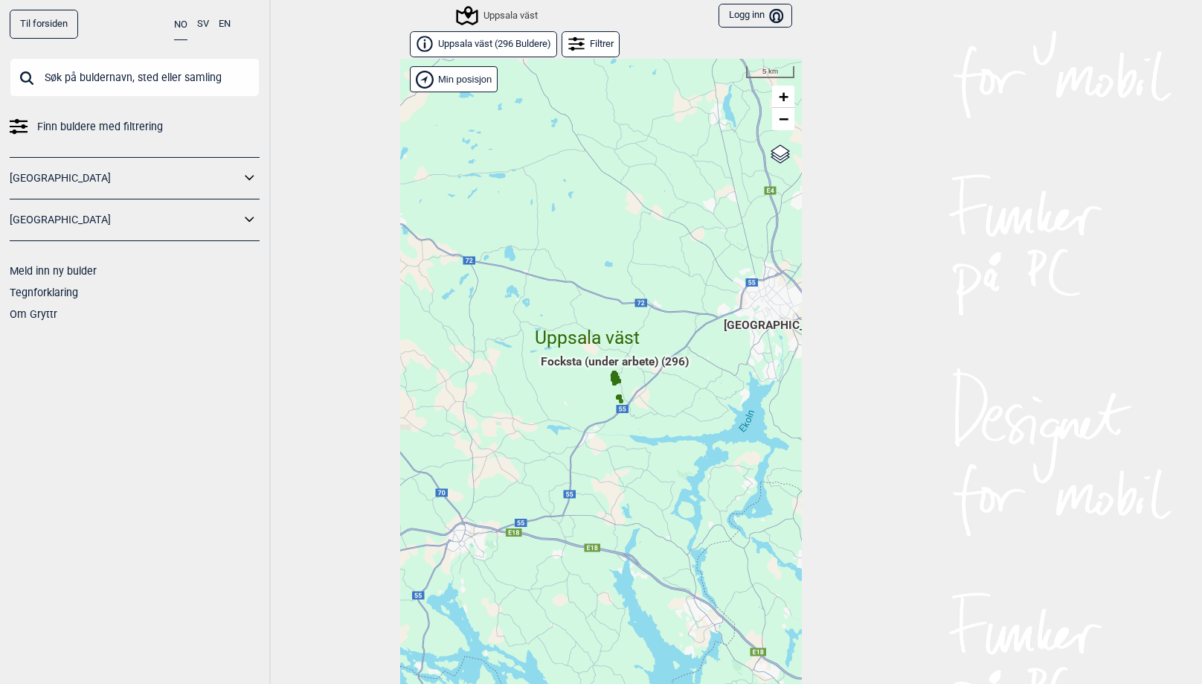
scroll to position [22, 0]
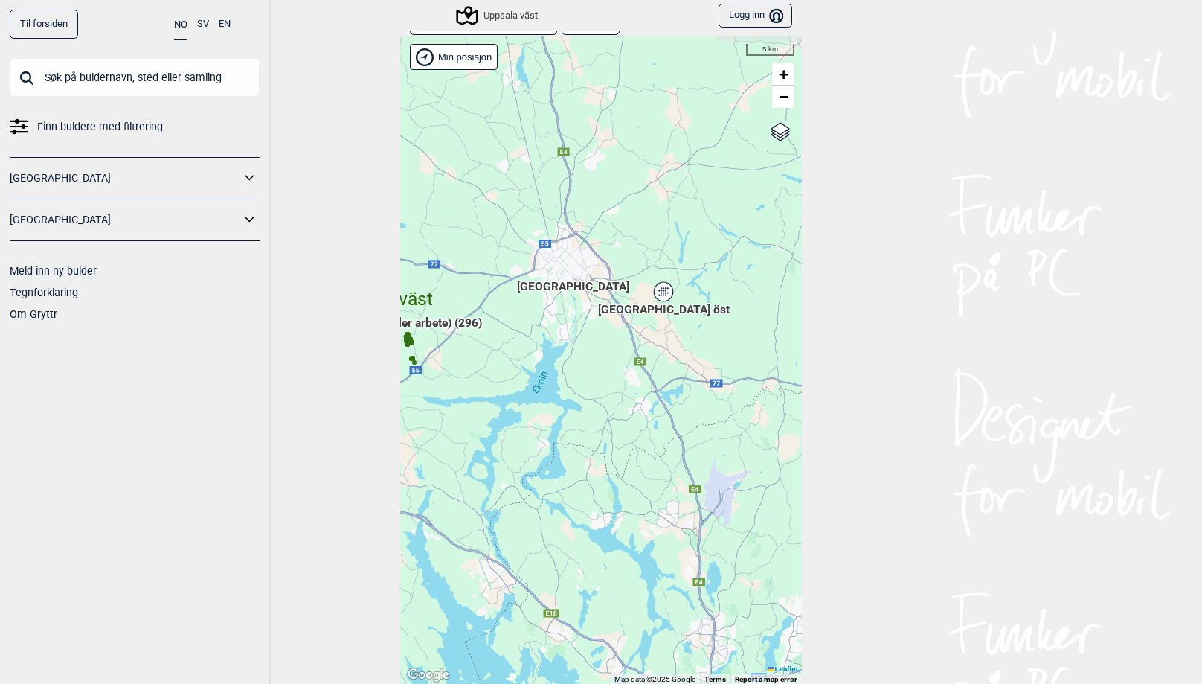
drag, startPoint x: 692, startPoint y: 379, endPoint x: 485, endPoint y: 363, distance: 207.5
click at [485, 363] on div "Hallingdal Gol Ål Stange Kolomoen [GEOGRAPHIC_DATA] [GEOGRAPHIC_DATA][PERSON_NA…" at bounding box center [601, 360] width 402 height 648
click at [577, 278] on span "[GEOGRAPHIC_DATA]" at bounding box center [573, 278] width 112 height 0
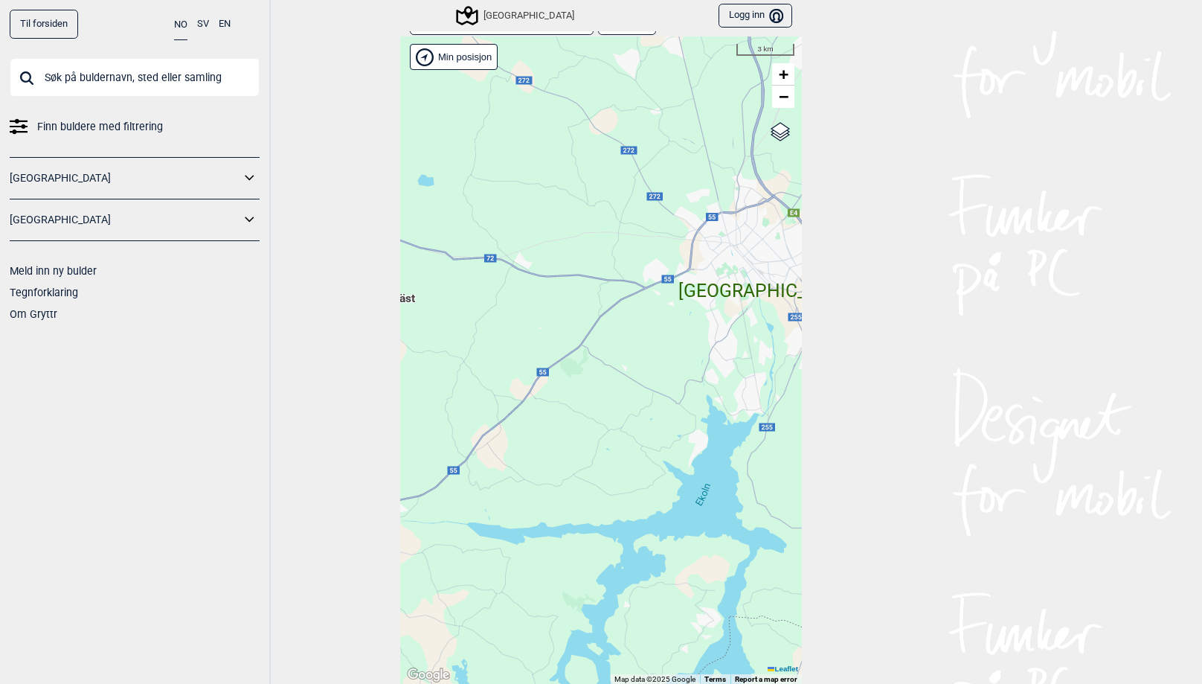
click at [499, 31] on link "[GEOGRAPHIC_DATA] ( 456 Buldere )" at bounding box center [502, 22] width 184 height 26
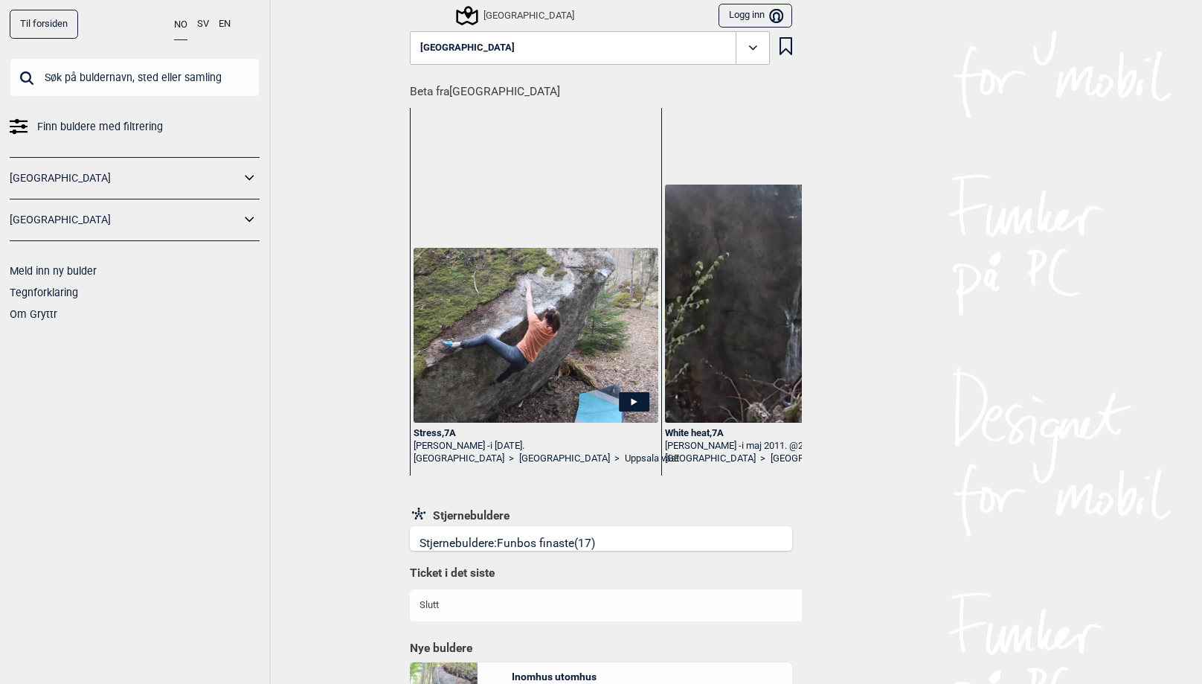
click at [496, 539] on div "Stjernebuldere: Funbos finaste (17)" at bounding box center [508, 543] width 176 height 15
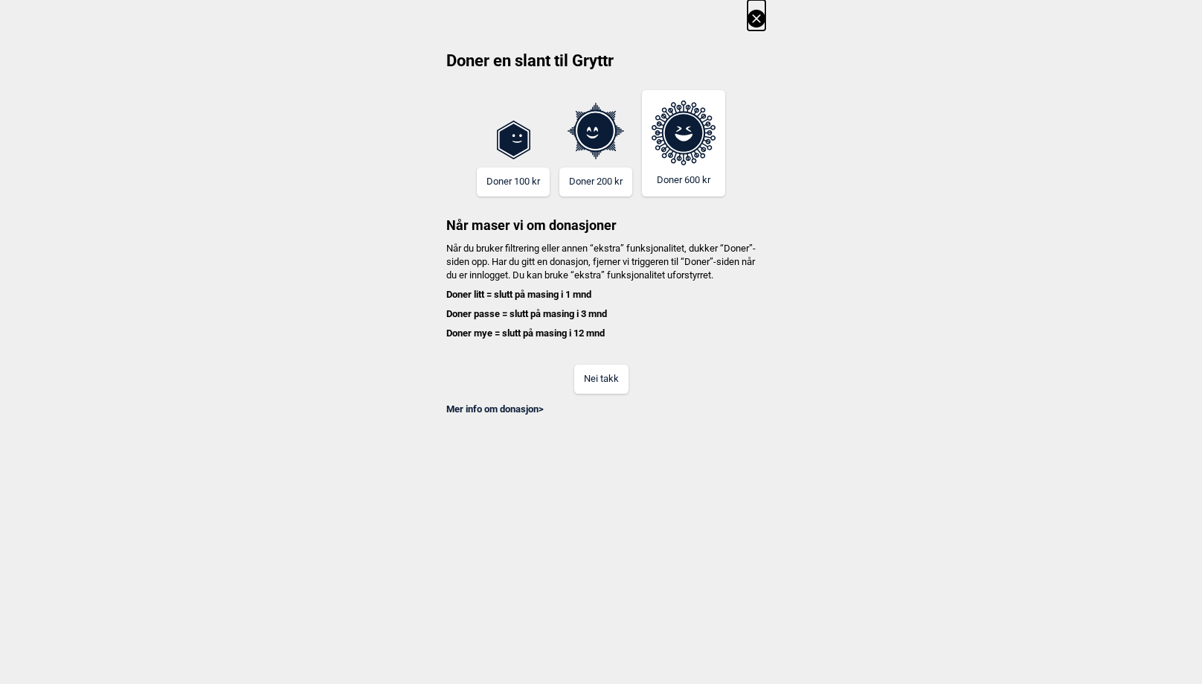
click at [606, 394] on button "Nei takk" at bounding box center [601, 379] width 54 height 29
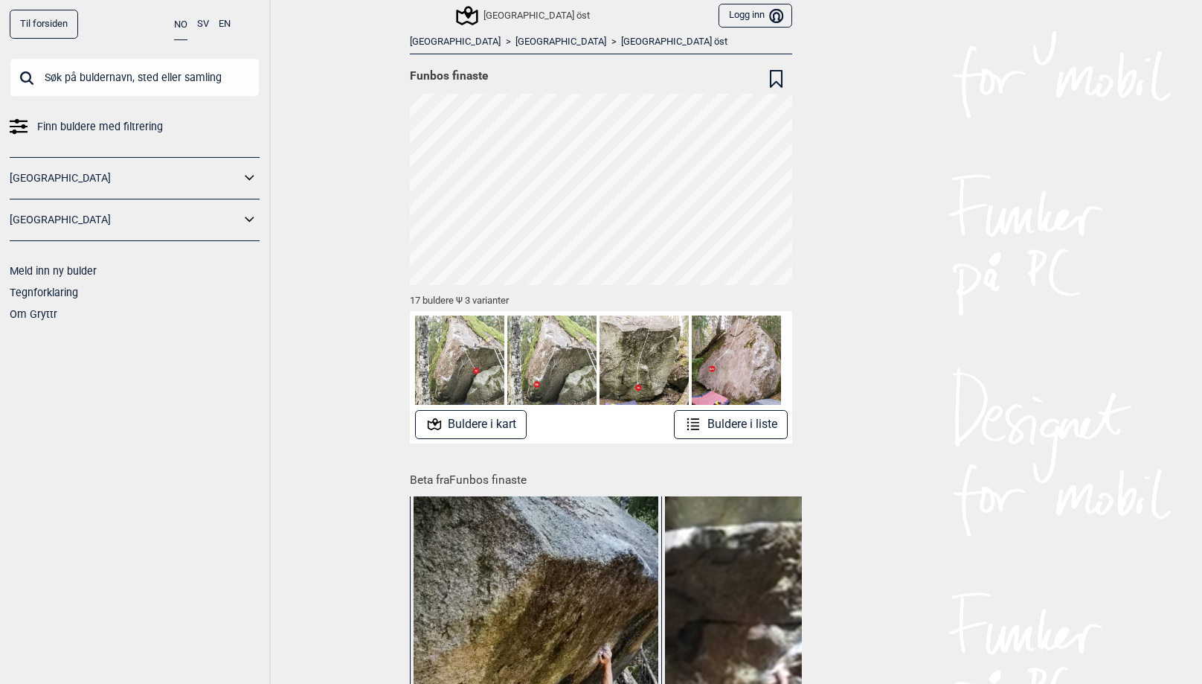
click at [113, 89] on input "text" at bounding box center [135, 77] width 250 height 39
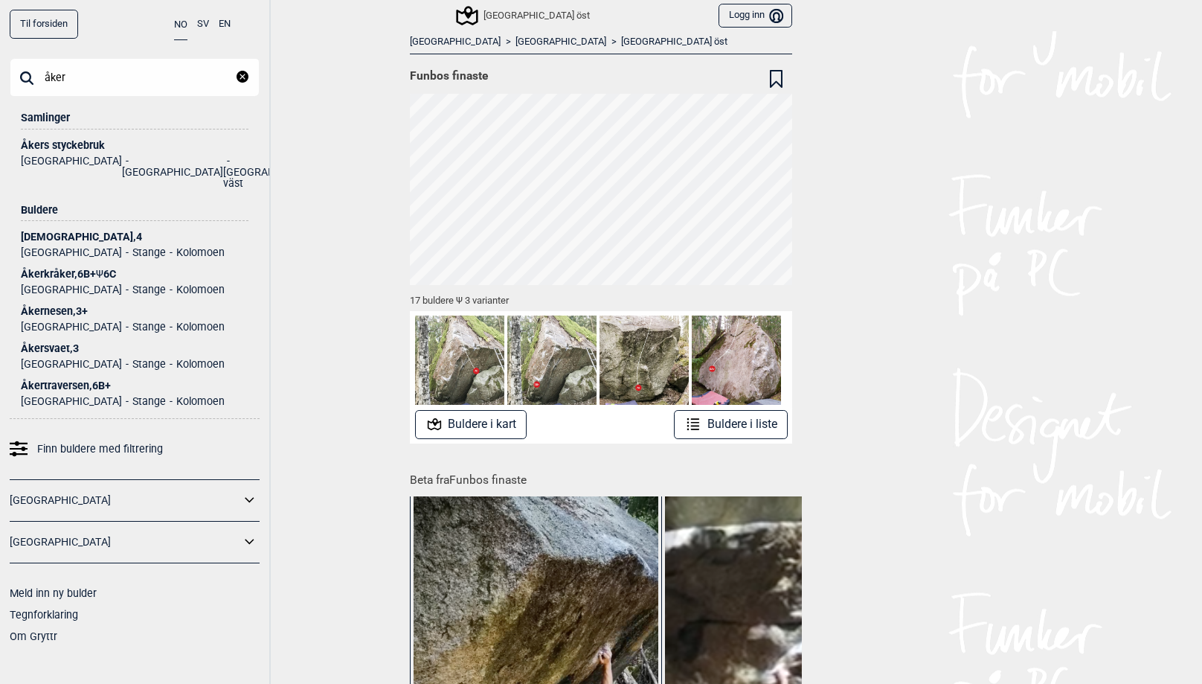
type input "åker"
click at [64, 147] on div "Åkers styckebruk" at bounding box center [135, 145] width 228 height 11
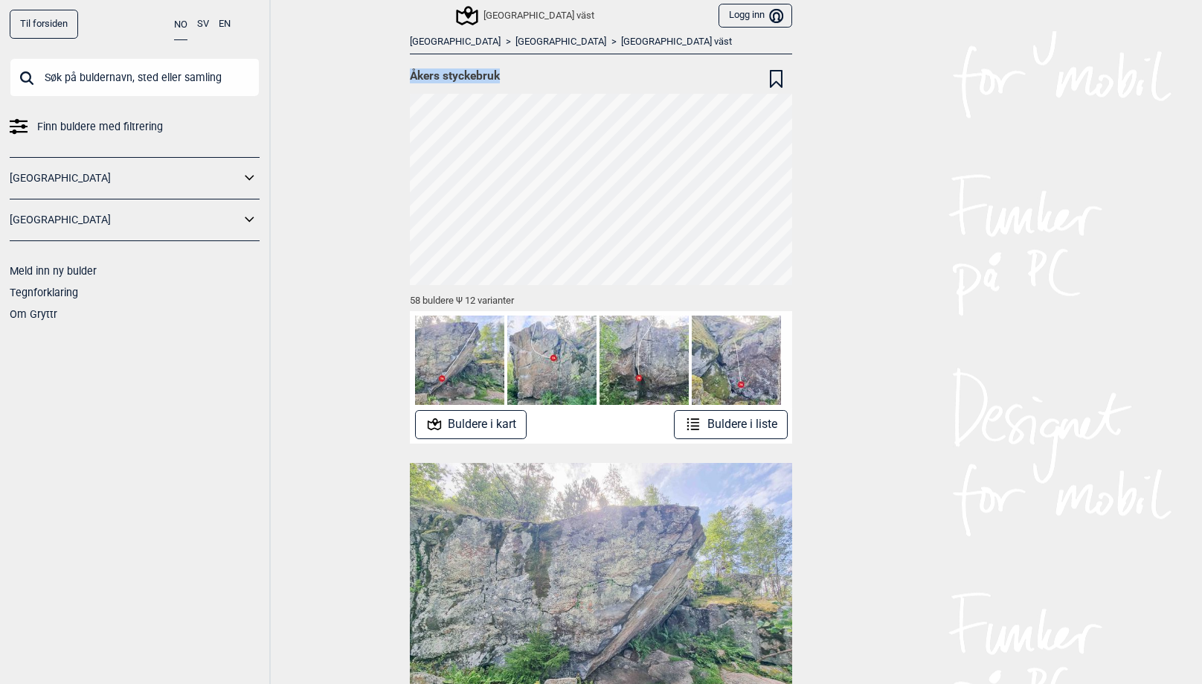
drag, startPoint x: 500, startPoint y: 76, endPoint x: 414, endPoint y: 65, distance: 86.9
click at [414, 65] on div "Åkers styckebruk" at bounding box center [596, 79] width 373 height 30
copy span "Åkers styckebruk"
